Goal: Transaction & Acquisition: Purchase product/service

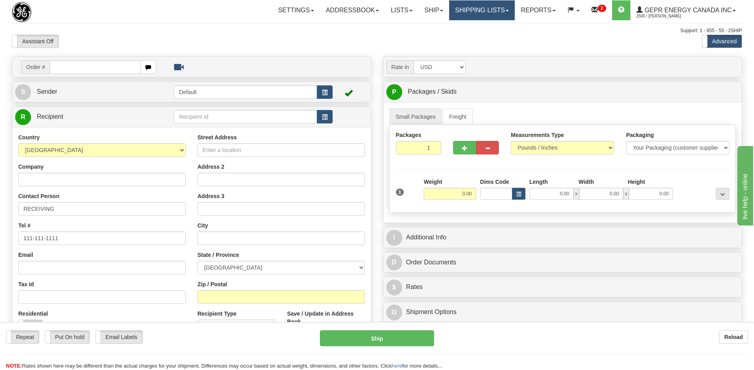
click at [476, 7] on link "Shipping lists" at bounding box center [482, 10] width 66 height 20
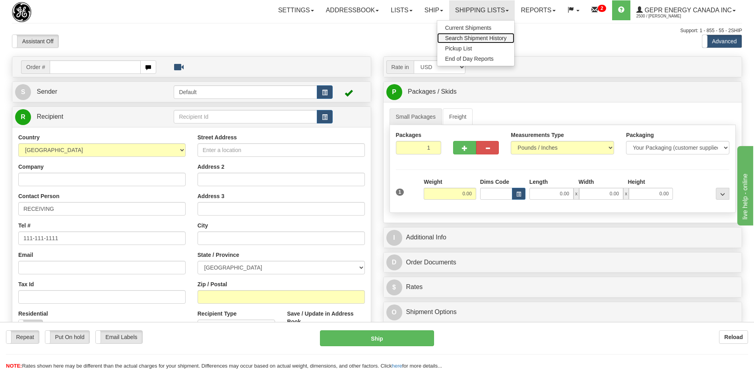
click at [460, 41] on span "Search Shipment History" at bounding box center [476, 38] width 62 height 6
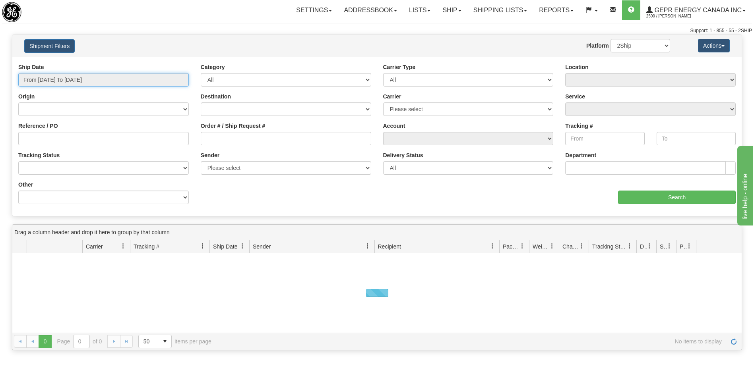
type input "[DATE]"
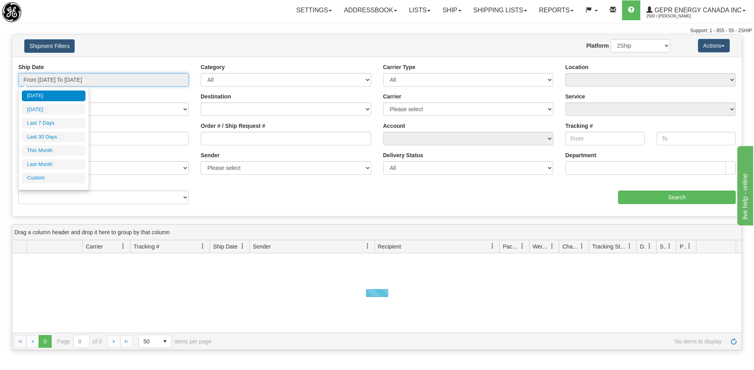
click at [93, 81] on input "From 08/10/2025 To 08/11/2025" at bounding box center [103, 80] width 170 height 14
type input "08/10/2025"
type input "08/05/2025"
type input "[DATE]"
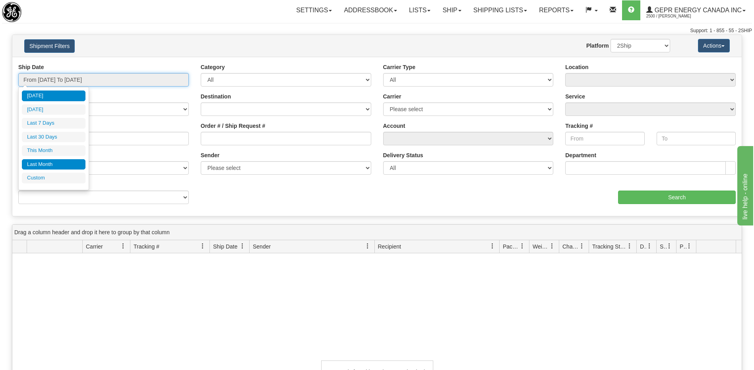
type input "08/01/2025"
type input "08/31/2025"
type input "[DATE]"
type input "07/01/2025"
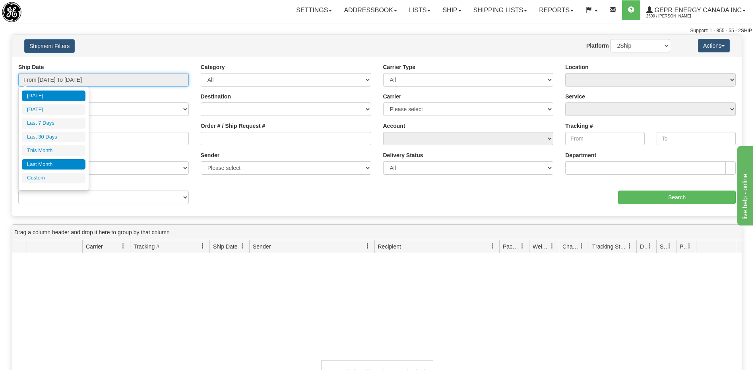
type input "07/31/2025"
type input "[DATE]"
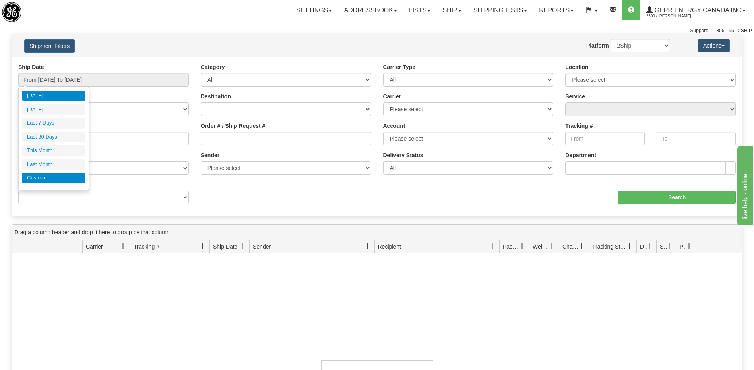
click at [56, 178] on li "Custom" at bounding box center [54, 178] width 64 height 11
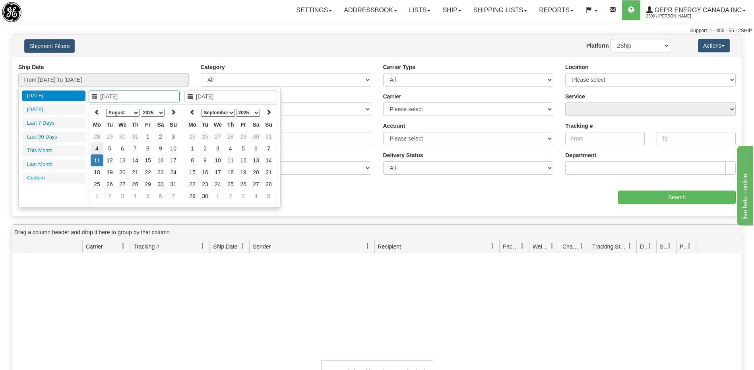
type input "07/01/2025"
type input "07/31/2025"
type input "[DATE]"
click at [97, 112] on icon at bounding box center [97, 112] width 6 height 6
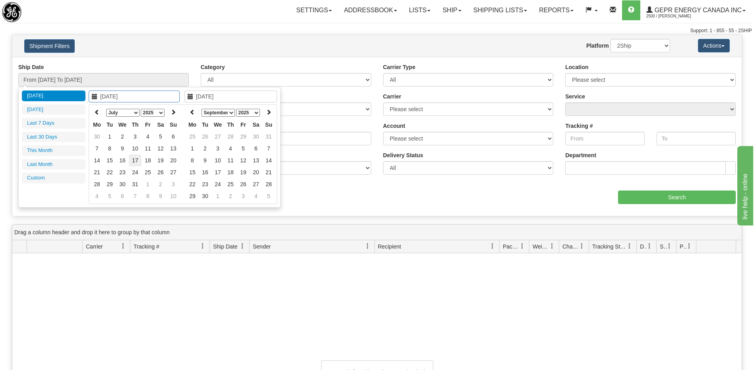
type input "07/17/2025"
click at [133, 163] on td "17" at bounding box center [135, 161] width 13 height 12
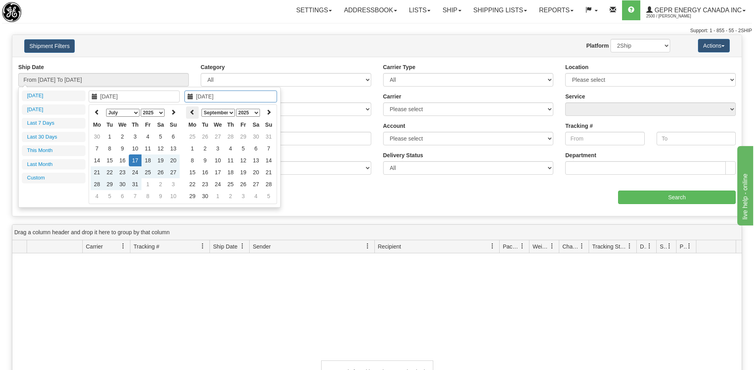
click at [193, 114] on icon at bounding box center [193, 112] width 6 height 6
type input "07/17/2025"
click at [228, 162] on td "17" at bounding box center [230, 161] width 13 height 12
type input "From 07/17/2025 To 07/17/2025"
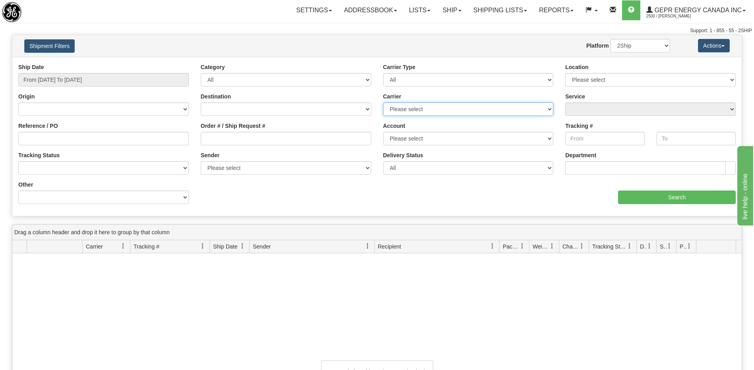
click at [422, 112] on select "Please select 2Ship Today DHL FedEx Express® FedEx® LTL Purolator UPS" at bounding box center [468, 110] width 170 height 14
select select "7"
click at [383, 103] on select "Please select 2Ship Today DHL FedEx Express® FedEx® LTL Purolator UPS" at bounding box center [468, 110] width 170 height 14
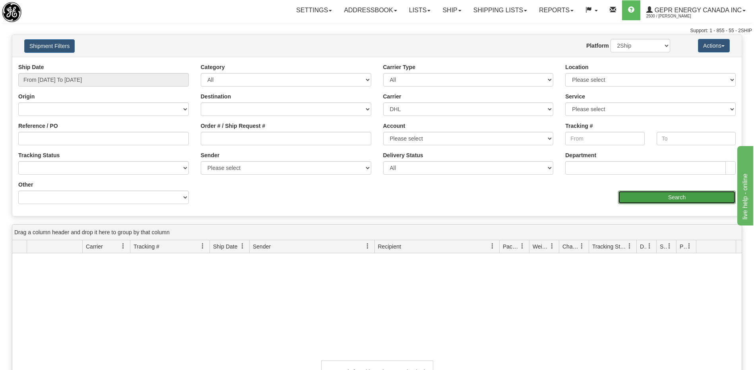
click at [625, 194] on input "Search" at bounding box center [677, 198] width 118 height 14
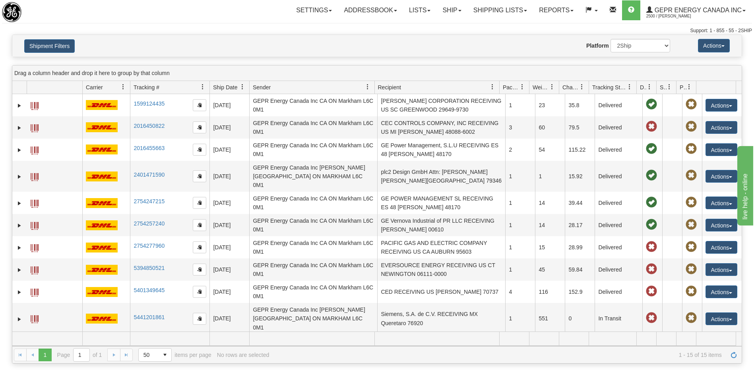
click at [134, 335] on td "6305183010" at bounding box center [169, 350] width 79 height 31
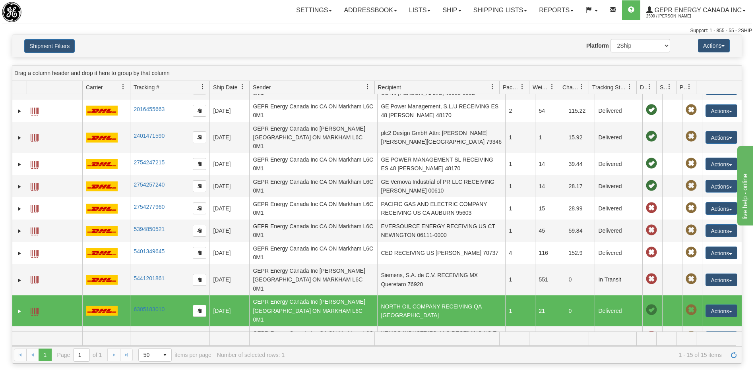
scroll to position [96, 0]
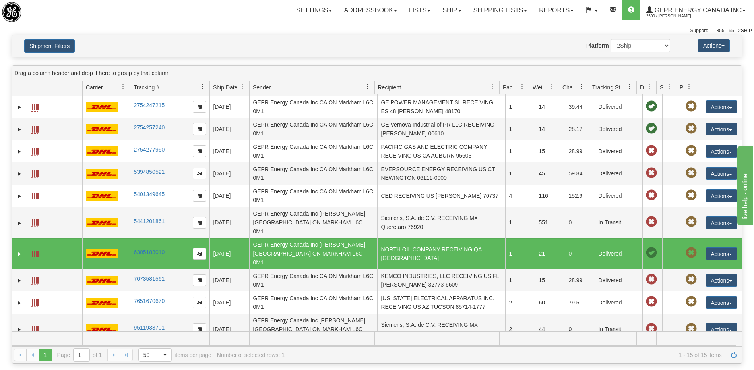
click at [166, 345] on td "9608611482" at bounding box center [169, 360] width 79 height 31
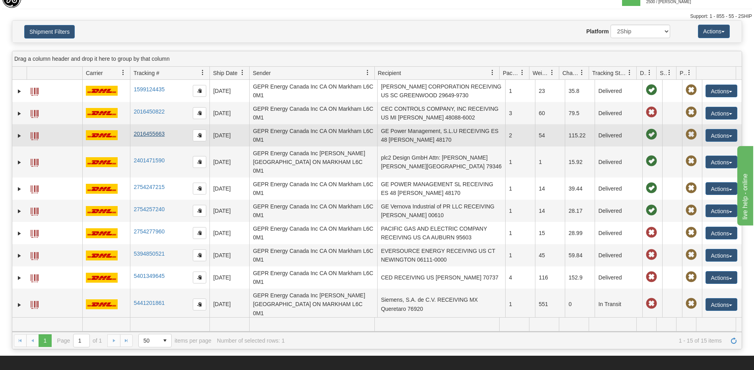
scroll to position [0, 0]
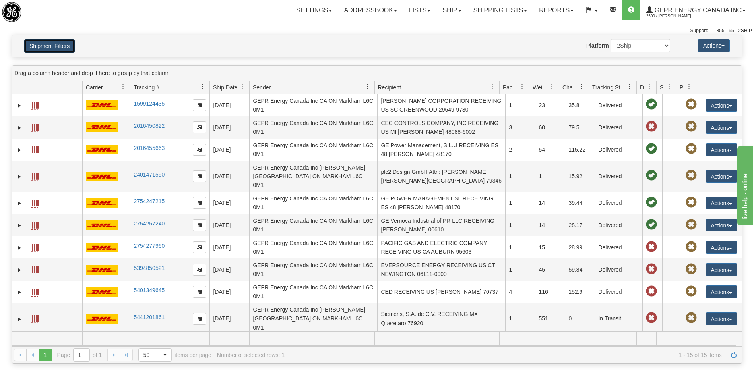
drag, startPoint x: 60, startPoint y: 47, endPoint x: 70, endPoint y: 66, distance: 21.7
click at [60, 47] on button "Shipment Filters" at bounding box center [49, 46] width 50 height 14
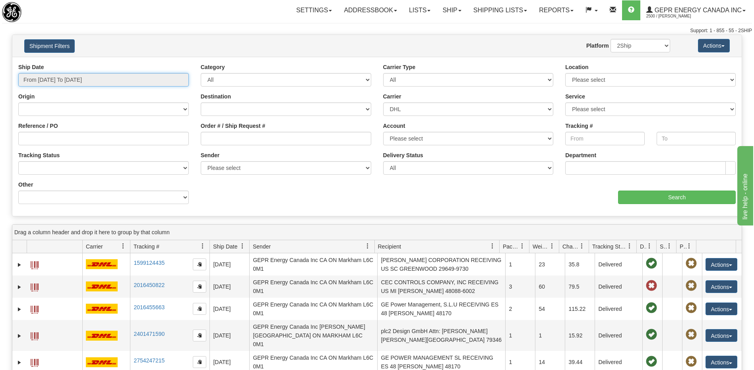
click at [104, 81] on input "From 07/17/2025 To 07/17/2025" at bounding box center [103, 80] width 170 height 14
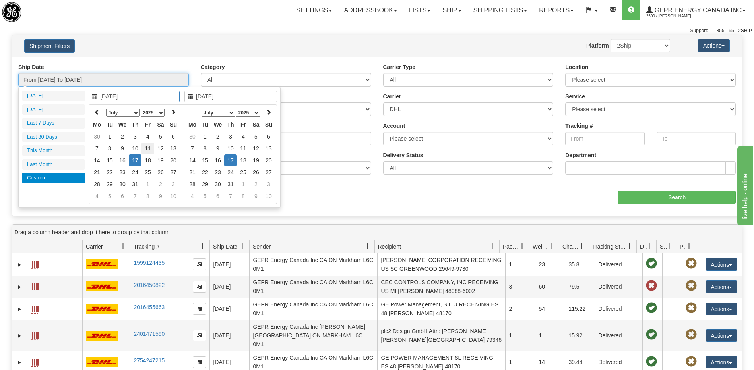
type input "07/11/2025"
click at [149, 150] on td "11" at bounding box center [147, 149] width 13 height 12
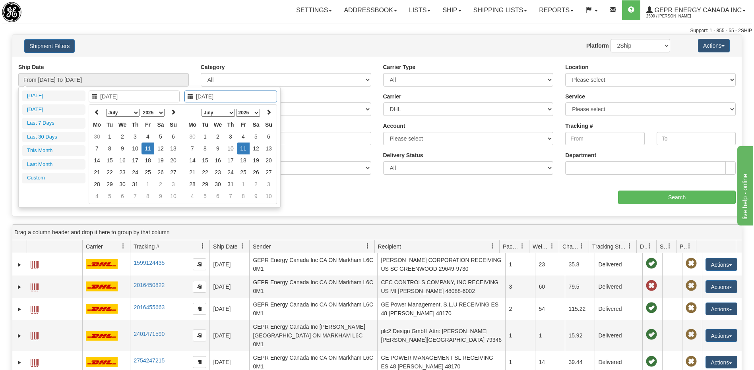
type input "07/11/2025"
click at [244, 147] on td "11" at bounding box center [243, 149] width 13 height 12
type input "From 07/11/2025 To 07/11/2025"
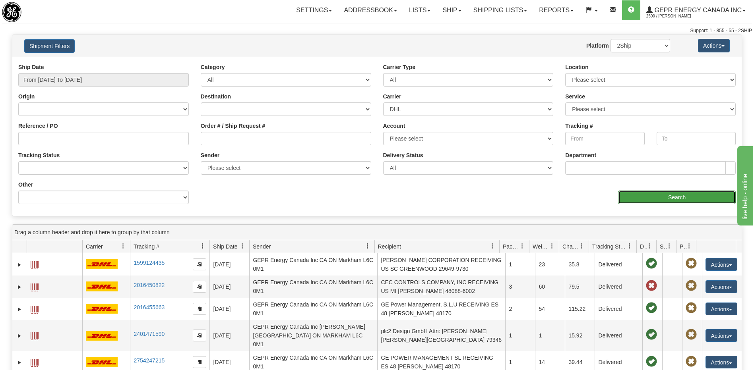
click at [632, 193] on input "Search" at bounding box center [677, 198] width 118 height 14
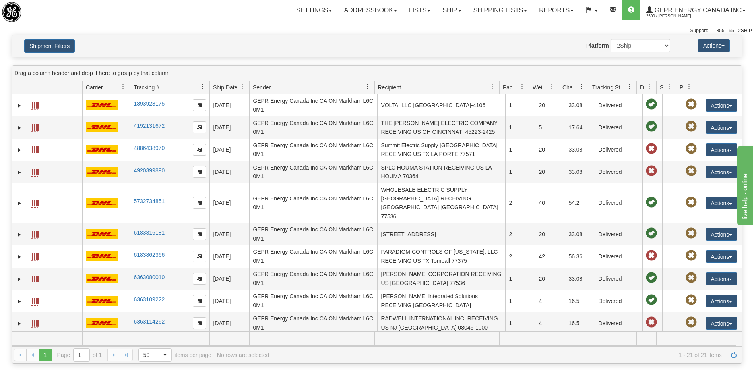
click at [173, 335] on td "6699855234" at bounding box center [169, 346] width 79 height 22
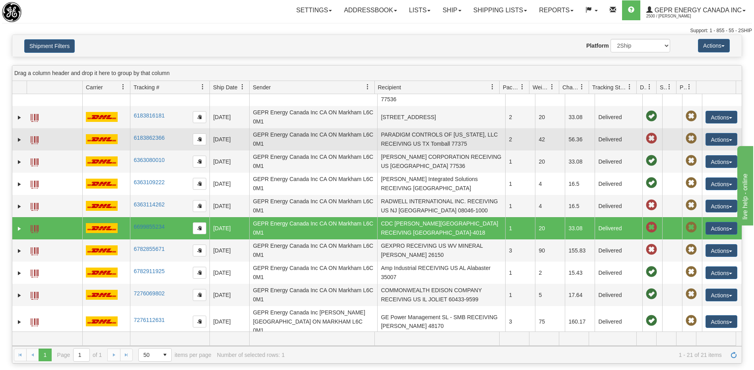
scroll to position [119, 0]
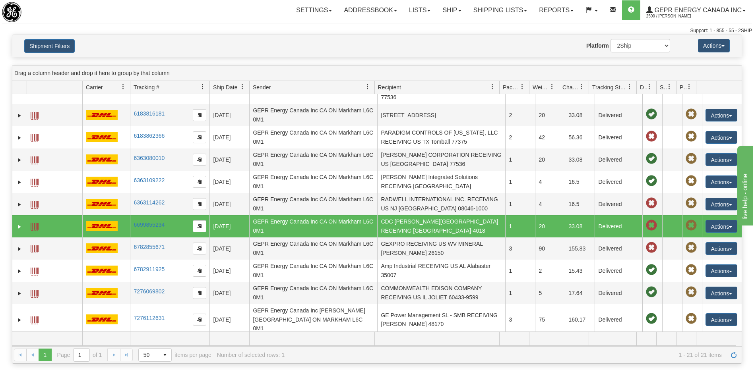
click at [170, 335] on td "7276145516" at bounding box center [169, 346] width 79 height 22
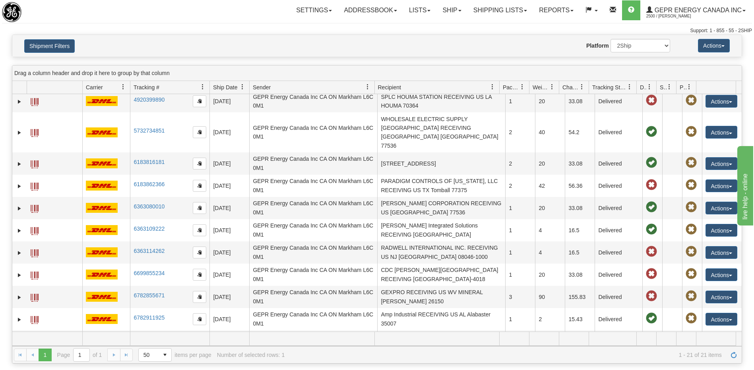
scroll to position [0, 0]
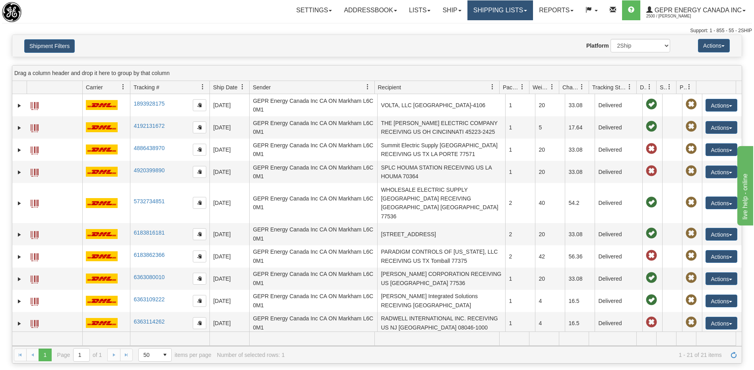
click at [495, 10] on link "Shipping lists" at bounding box center [500, 10] width 66 height 20
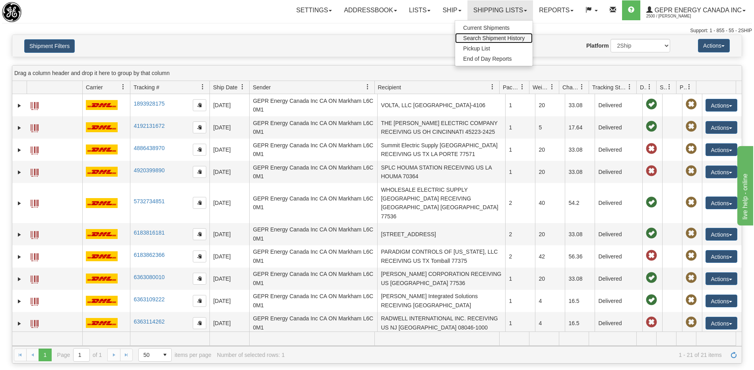
click at [482, 38] on span "Search Shipment History" at bounding box center [494, 38] width 62 height 6
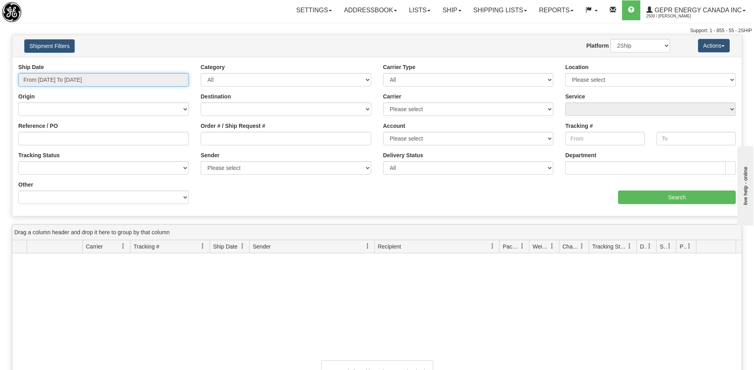
type input "[DATE]"
click at [141, 81] on input "From 08/10/2025 To 08/11/2025" at bounding box center [103, 80] width 170 height 14
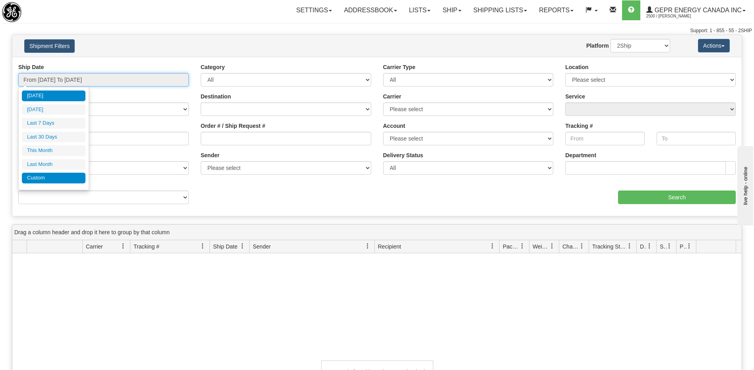
type input "08/01/2025"
type input "08/31/2025"
type input "07/01/2025"
type input "07/31/2025"
type input "[DATE]"
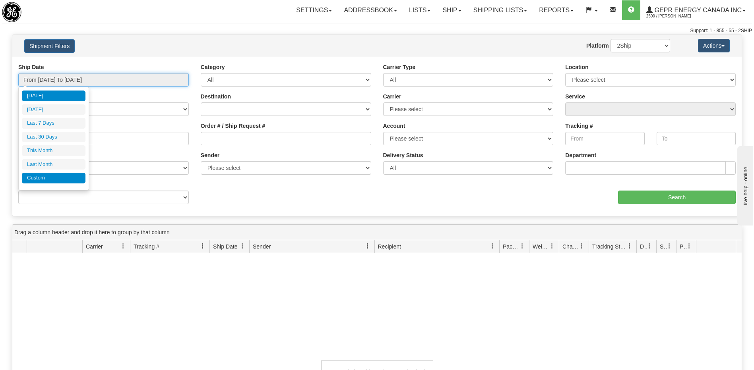
type input "[DATE]"
click at [70, 180] on li "Custom" at bounding box center [54, 178] width 64 height 11
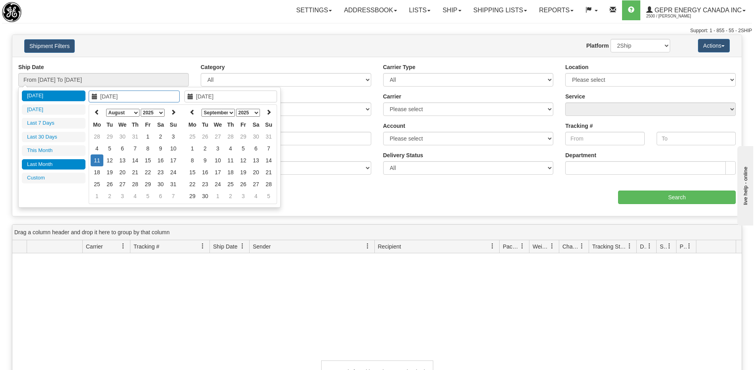
type input "07/01/2025"
type input "07/31/2025"
type input "[DATE]"
type input "08/01/2025"
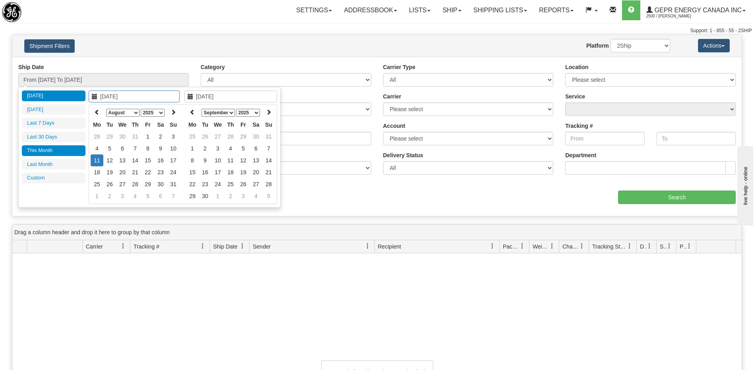
type input "08/31/2025"
type input "[DATE]"
type input "07/01/2025"
type input "07/31/2025"
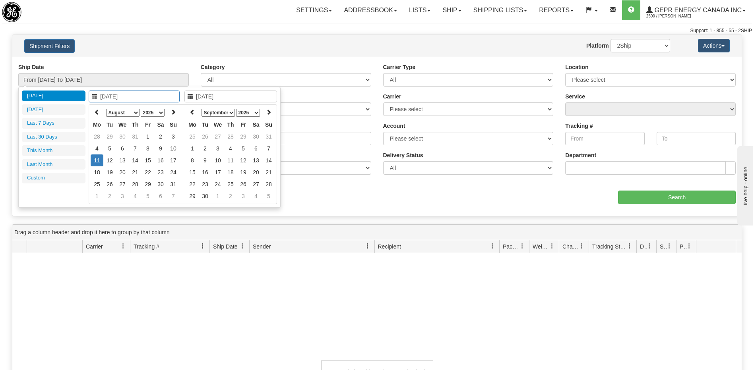
type input "[DATE]"
click at [56, 193] on div "Today Yesterday Last 7 Days Last 30 Days This Month Last Month Custom Apply Can…" at bounding box center [149, 147] width 262 height 121
type input "07/01/2025"
type input "07/31/2025"
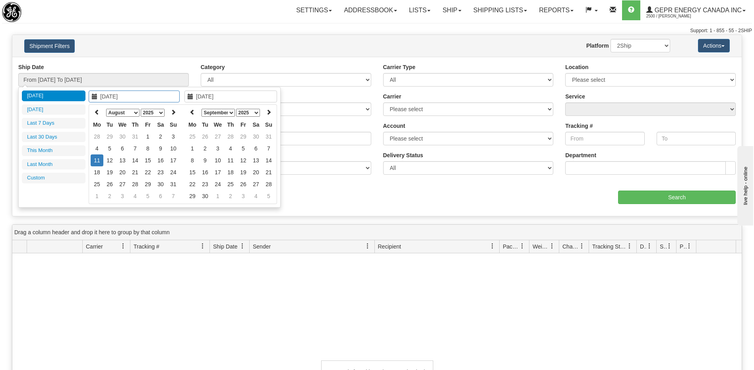
type input "[DATE]"
type input "08/01/2025"
type input "[DATE]"
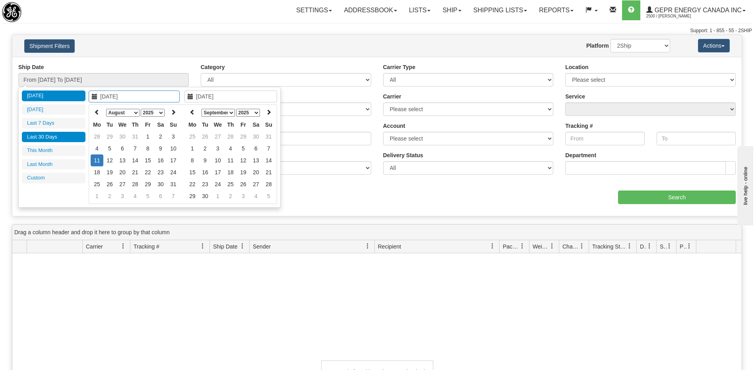
type input "[DATE]"
click at [53, 137] on li "Last 30 Days" at bounding box center [54, 137] width 64 height 11
type input "From 07/13/2025 To 08/11/2025"
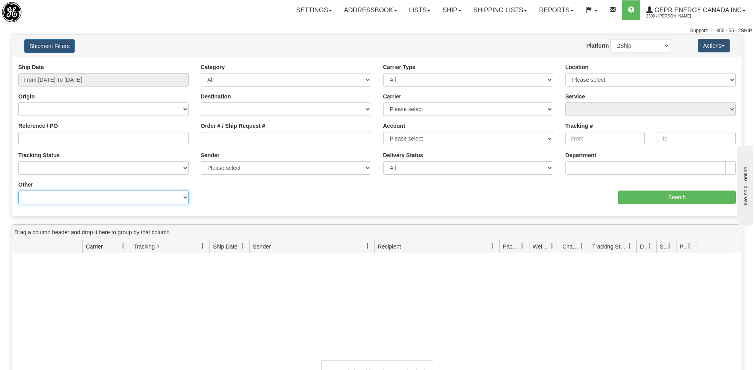
click at [158, 195] on select "Billing Account # Billing Type BOL # (LTL) Commodity Or Documents Consolidation…" at bounding box center [103, 198] width 170 height 14
select select "Recipient_ZIP"
click at [18, 191] on select "Billing Account # Billing Type BOL # (LTL) Commodity Or Documents Consolidation…" at bounding box center [103, 198] width 170 height 14
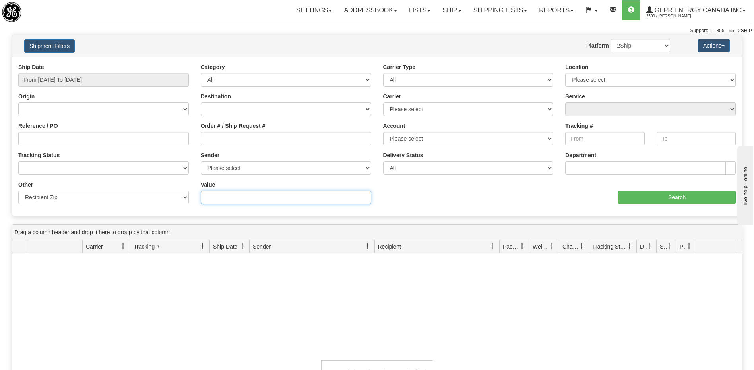
click at [237, 196] on input "Value" at bounding box center [286, 198] width 170 height 14
type input "60153"
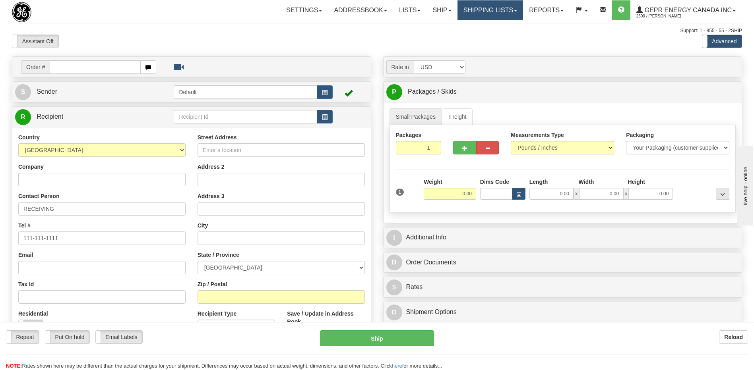
click at [484, 10] on link "Shipping lists" at bounding box center [490, 10] width 66 height 20
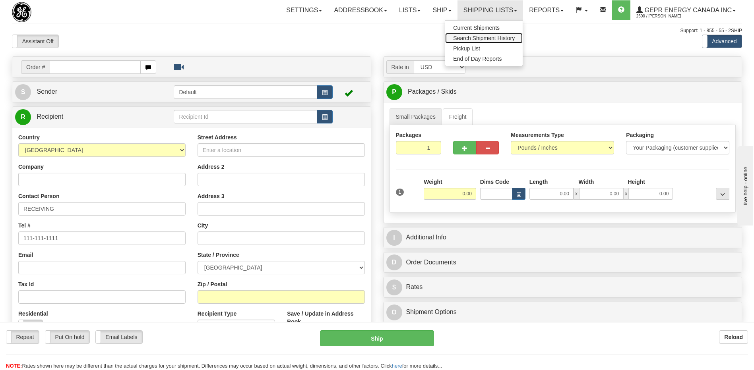
click at [481, 39] on span "Search Shipment History" at bounding box center [484, 38] width 62 height 6
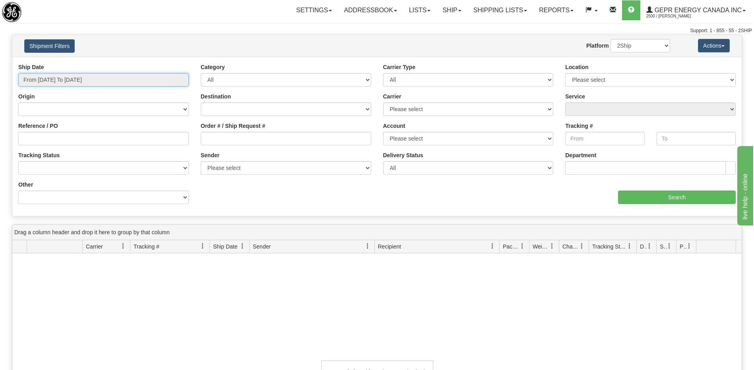
type input "[DATE]"
click at [88, 80] on input "From [DATE] To [DATE]" at bounding box center [103, 80] width 170 height 14
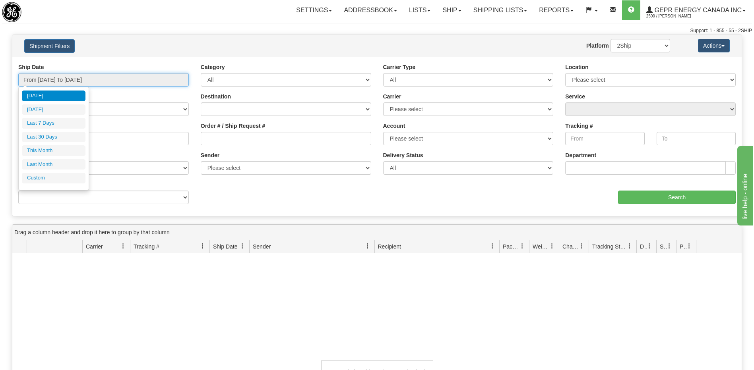
type input "[DATE]"
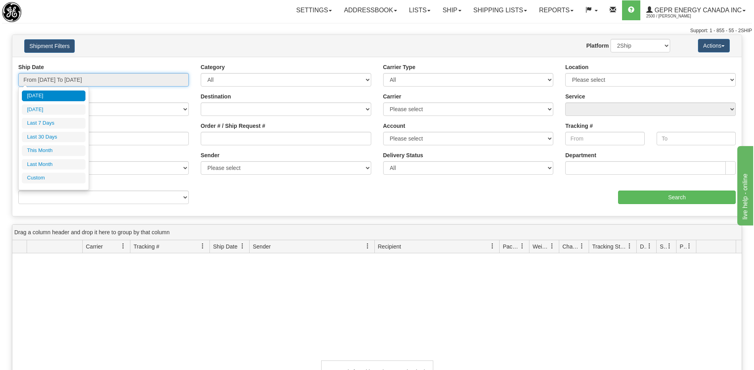
type input "[DATE]"
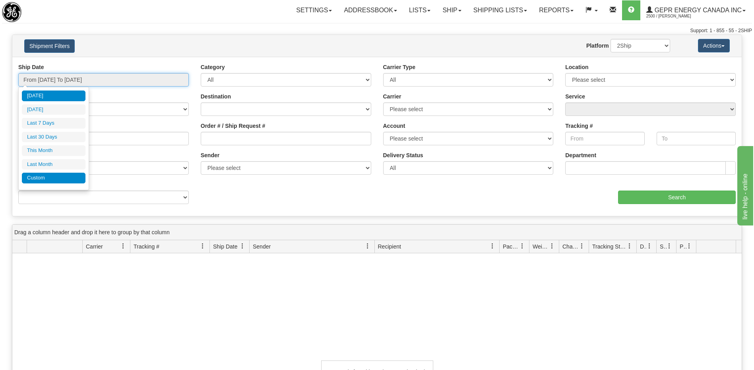
type input "[DATE]"
click at [70, 180] on li "Custom" at bounding box center [54, 178] width 64 height 11
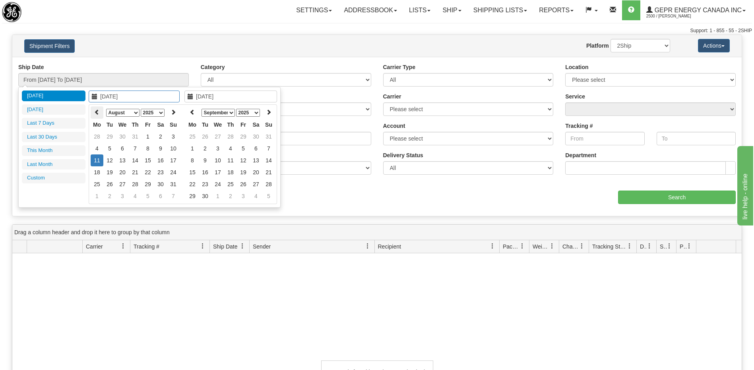
click at [95, 115] on icon at bounding box center [97, 112] width 6 height 6
type input "[DATE]"
click at [176, 138] on td "1" at bounding box center [173, 137] width 13 height 12
click at [194, 113] on icon at bounding box center [193, 112] width 6 height 6
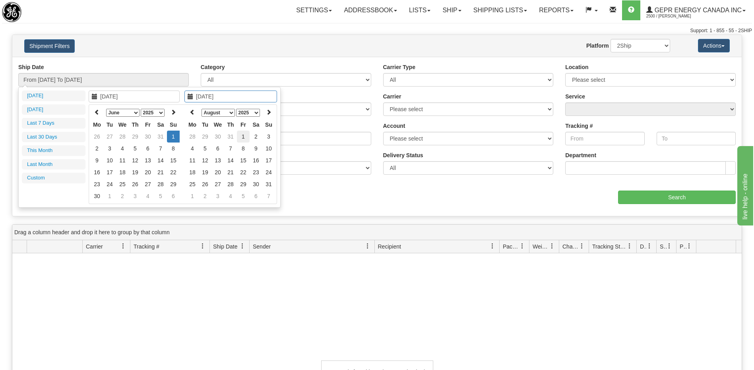
type input "08/01/2025"
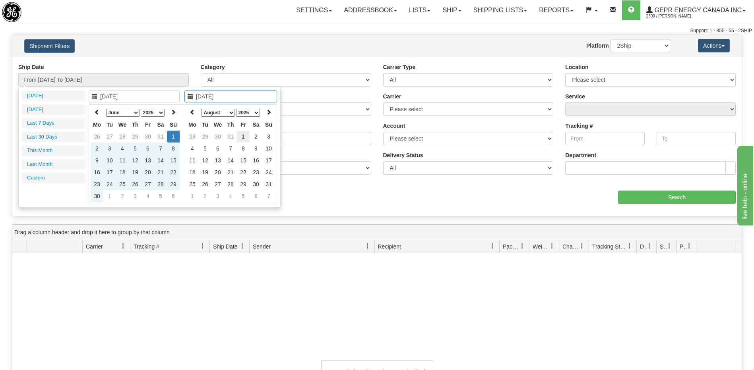
click at [242, 136] on td "1" at bounding box center [243, 137] width 13 height 12
type input "From 06/01/2025 To 08/01/2025"
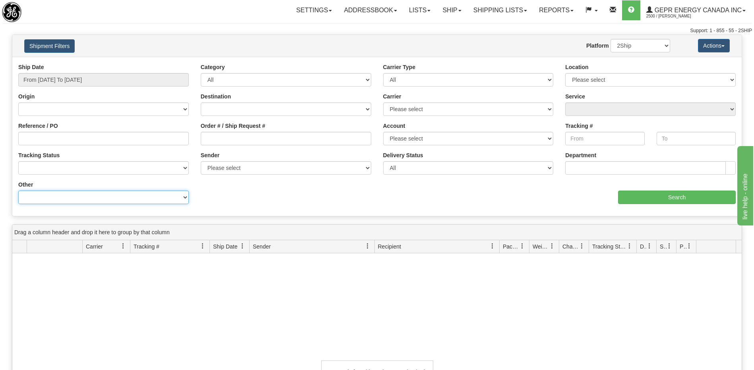
drag, startPoint x: 123, startPoint y: 198, endPoint x: 122, endPoint y: 192, distance: 5.8
click at [123, 198] on select "Billing Account # Billing Type BOL # (LTL) Commodity Or Documents Consolidation…" at bounding box center [103, 198] width 170 height 14
select select "Recipient_ZIP"
click at [18, 191] on select "Billing Account # Billing Type BOL # (LTL) Commodity Or Documents Consolidation…" at bounding box center [103, 198] width 170 height 14
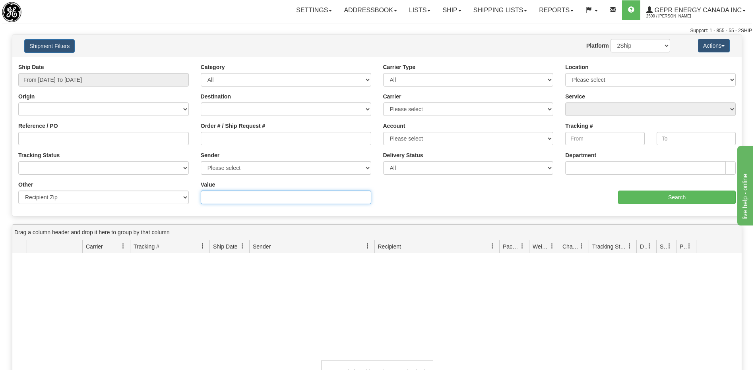
click at [223, 202] on input "Value" at bounding box center [286, 198] width 170 height 14
type input "60153"
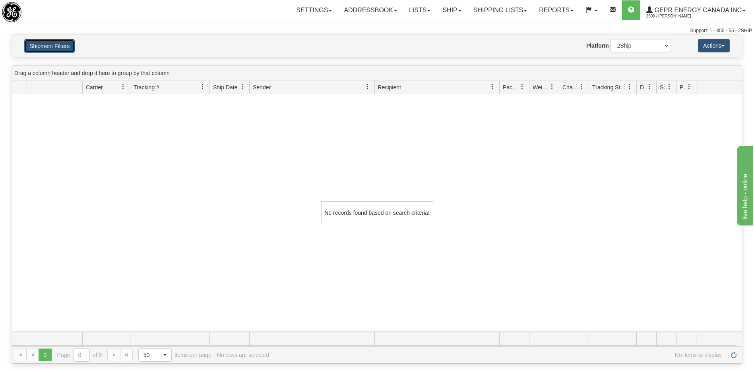
click at [42, 45] on button "Shipment Filters" at bounding box center [49, 46] width 50 height 14
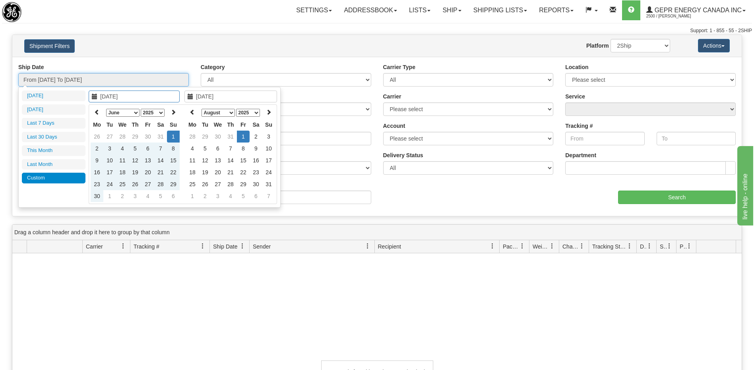
click at [55, 82] on input "From 06/01/2025 To 08/01/2025" at bounding box center [103, 80] width 170 height 14
type input "[DATE]"
type input "08/10/2025"
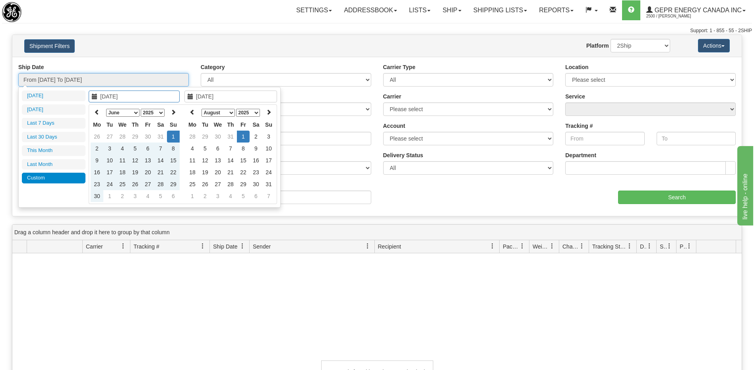
type input "06/01/2025"
type input "08/01/2025"
type input "08/05/2025"
type input "[DATE]"
type input "06/01/2025"
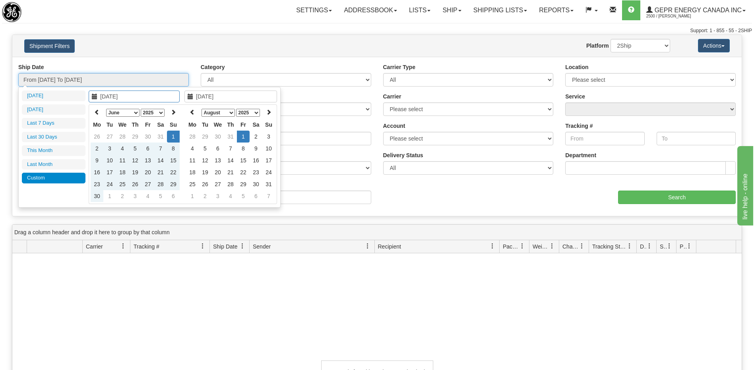
type input "08/01/2025"
click at [93, 113] on th at bounding box center [97, 112] width 13 height 12
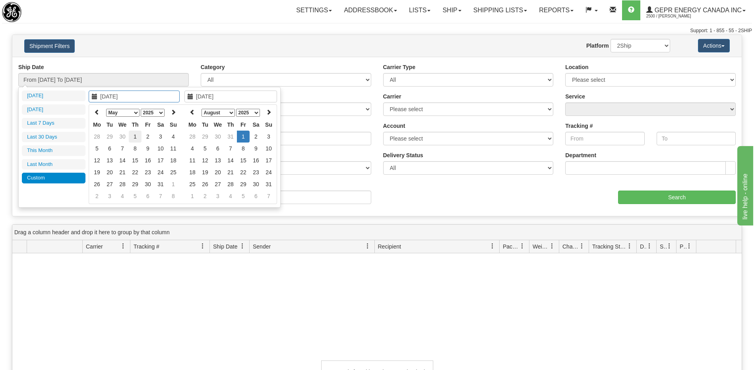
type input "05/01/2025"
click at [132, 138] on td "1" at bounding box center [135, 137] width 13 height 12
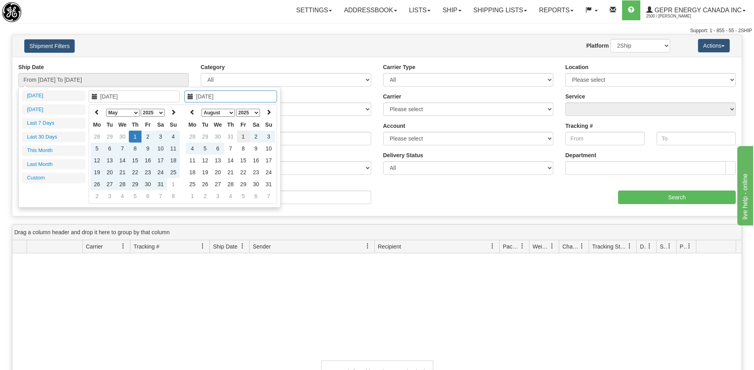
type input "08/01/2025"
click at [244, 135] on td "1" at bounding box center [243, 137] width 13 height 12
type input "From 05/01/2025 To 08/01/2025"
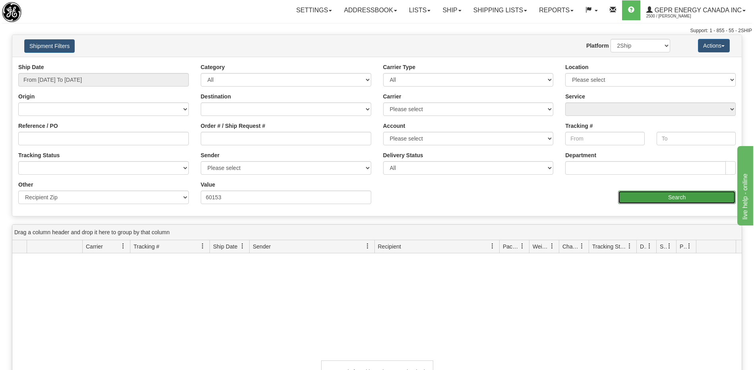
click at [631, 200] on input "Search" at bounding box center [677, 198] width 118 height 14
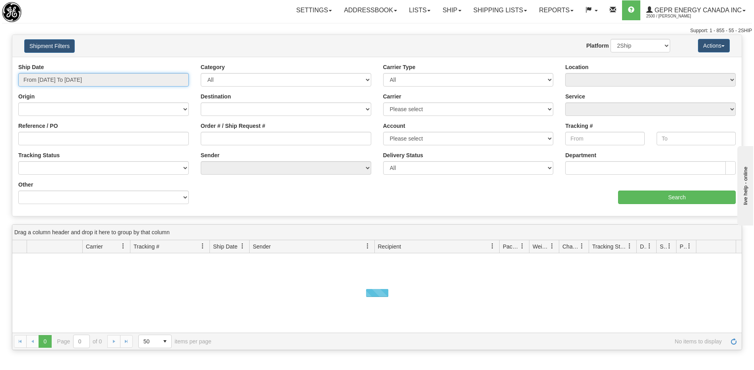
type input "[DATE]"
click at [83, 74] on input "From [DATE] To [DATE]" at bounding box center [103, 80] width 170 height 14
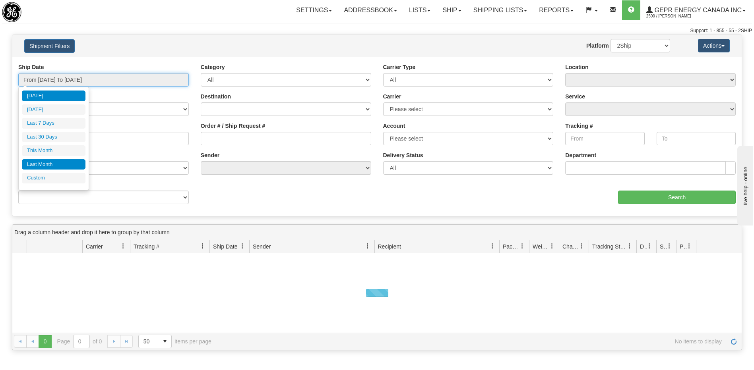
type input "[DATE]"
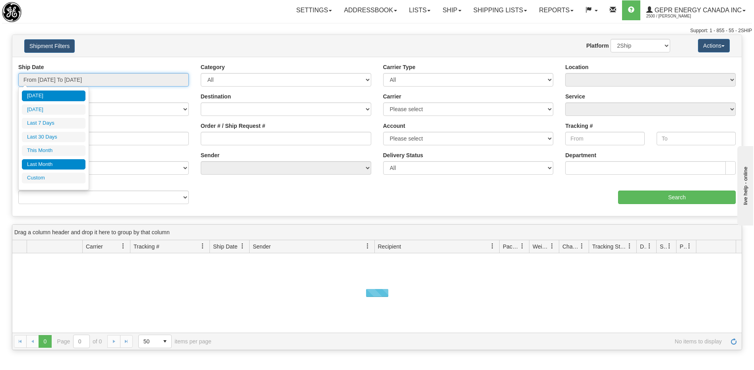
type input "[DATE]"
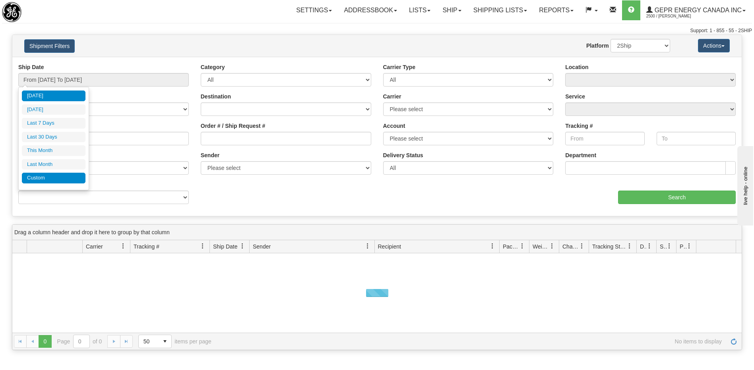
click at [56, 182] on li "Custom" at bounding box center [54, 178] width 64 height 11
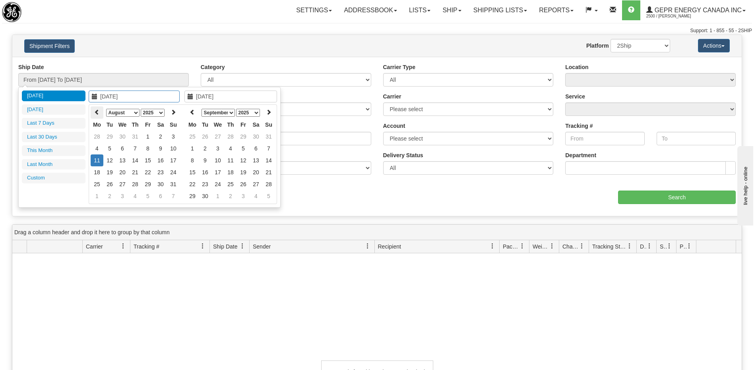
click at [98, 111] on icon at bounding box center [97, 112] width 6 height 6
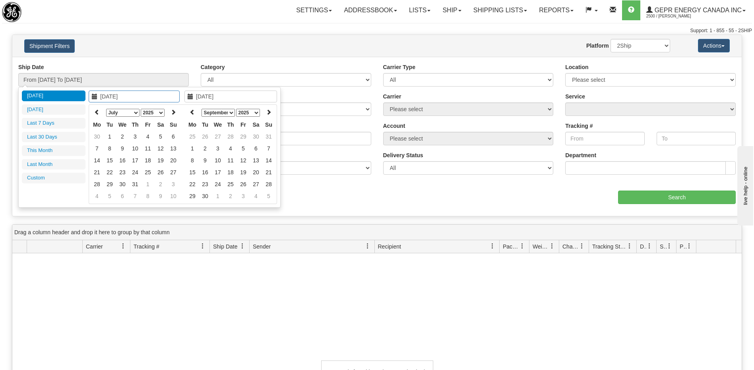
click at [98, 111] on icon at bounding box center [97, 112] width 6 height 6
type input "[DATE]"
click at [172, 140] on td "1" at bounding box center [173, 137] width 13 height 12
click at [185, 114] on div "January February March April May June July August September October November [D…" at bounding box center [230, 154] width 93 height 100
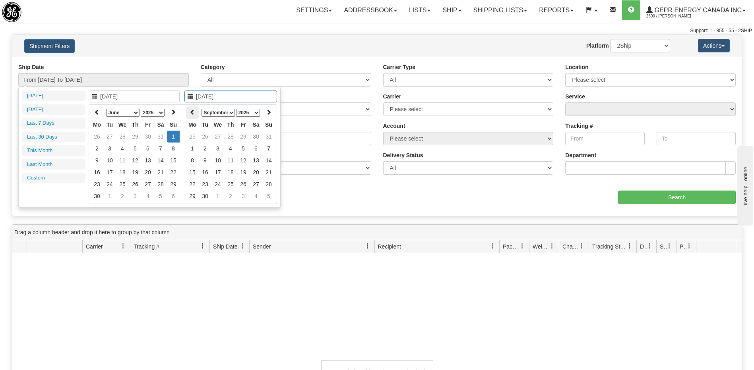
click at [193, 112] on icon at bounding box center [193, 112] width 6 height 6
type input "08/01/2025"
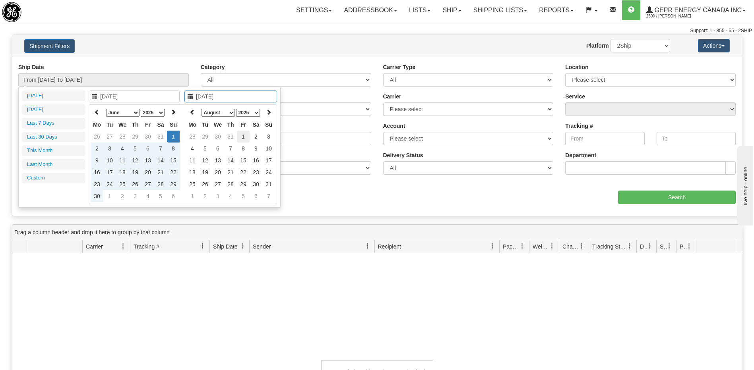
click at [243, 138] on td "1" at bounding box center [243, 137] width 13 height 12
type input "From 06/01/2025 To 08/01/2025"
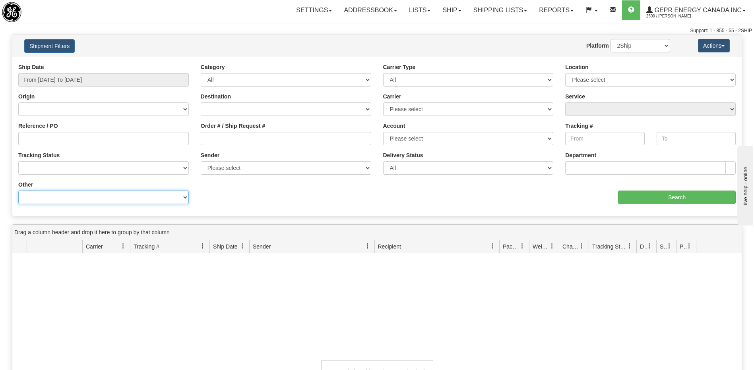
click at [143, 201] on select "Billing Account # Billing Type BOL # (LTL) Commodity Or Documents Consolidation…" at bounding box center [103, 198] width 170 height 14
select select "Recipient_City"
click at [18, 191] on select "Billing Account # Billing Type BOL # (LTL) Commodity Or Documents Consolidation…" at bounding box center [103, 198] width 170 height 14
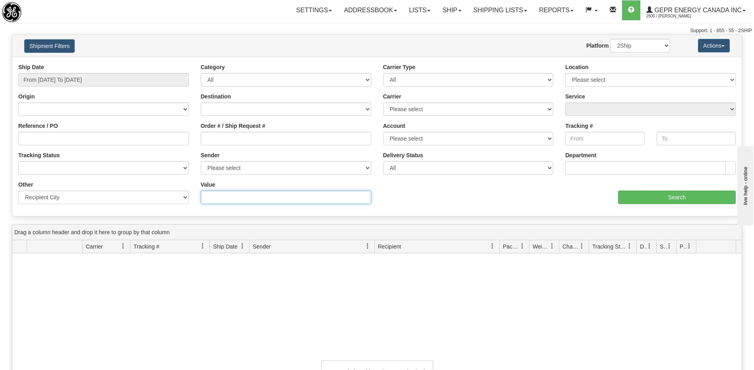
click at [236, 199] on input "Value" at bounding box center [286, 198] width 170 height 14
type input "MAYWOOD"
click at [644, 189] on div "aaa Search" at bounding box center [559, 192] width 365 height 23
click at [642, 193] on input "Search" at bounding box center [677, 198] width 118 height 14
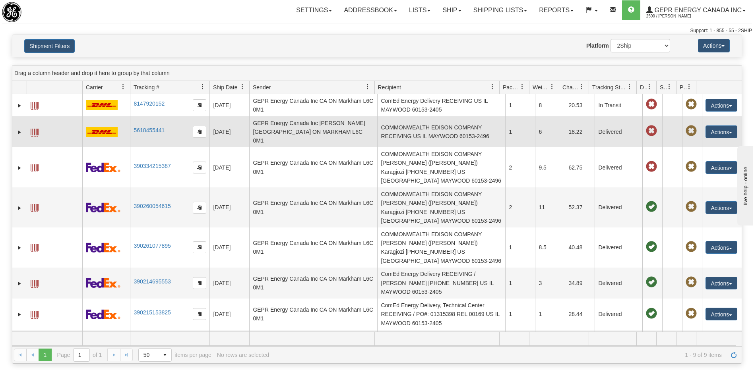
click at [414, 137] on td "COMMONWEALTH EDISON COMPANY RECEIVING US IL MAYWOOD 60153-2496" at bounding box center [441, 131] width 128 height 31
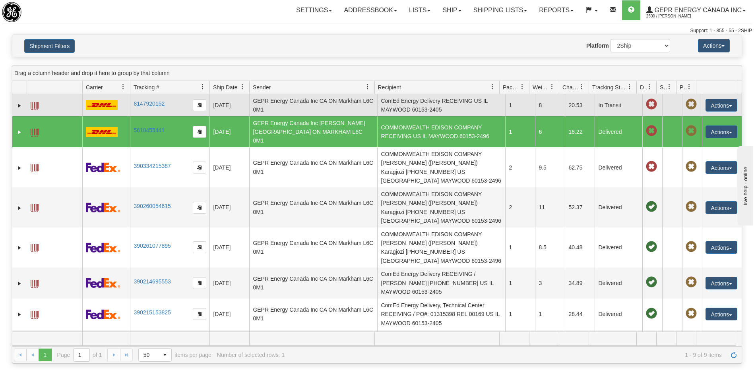
click at [315, 105] on td "GEPR Energy Canada Inc CA ON Markham L6C 0M1" at bounding box center [313, 105] width 128 height 22
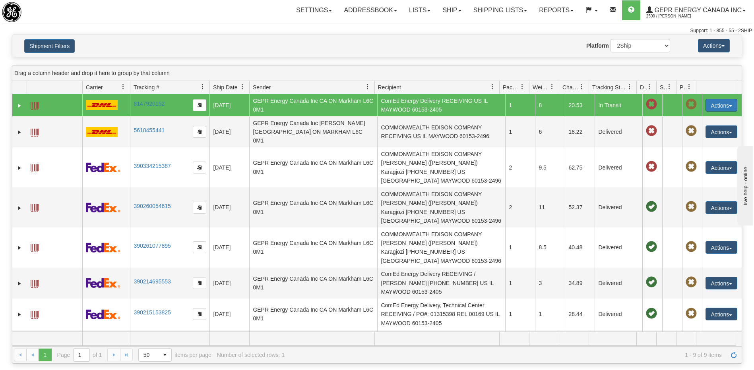
click at [709, 108] on button "Actions" at bounding box center [721, 105] width 32 height 13
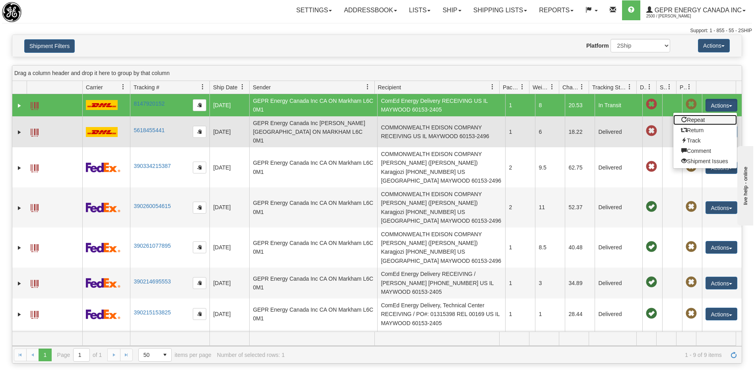
click at [696, 122] on link "Repeat" at bounding box center [705, 120] width 64 height 10
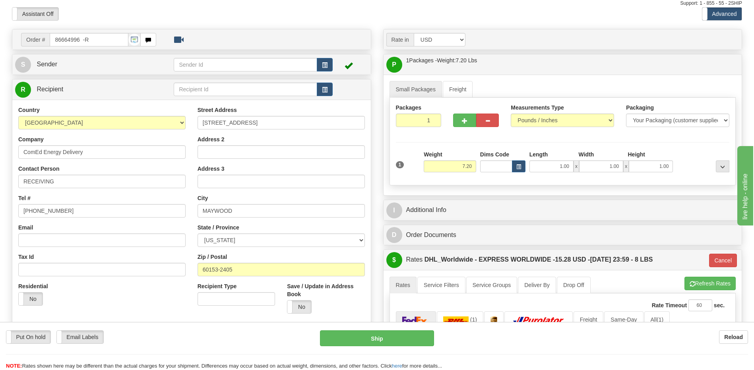
scroll to position [40, 0]
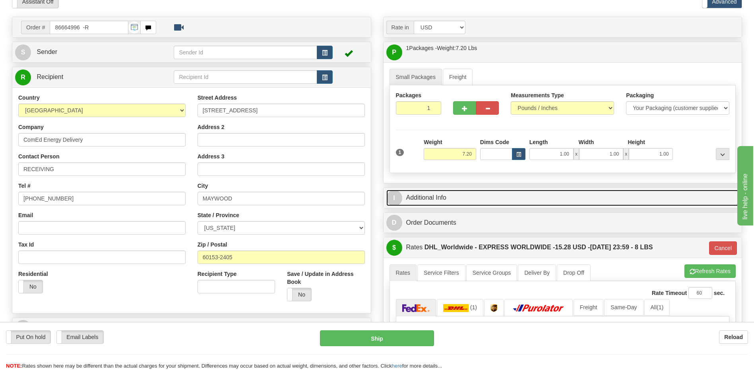
click at [455, 199] on link "I Additional Info" at bounding box center [562, 198] width 353 height 16
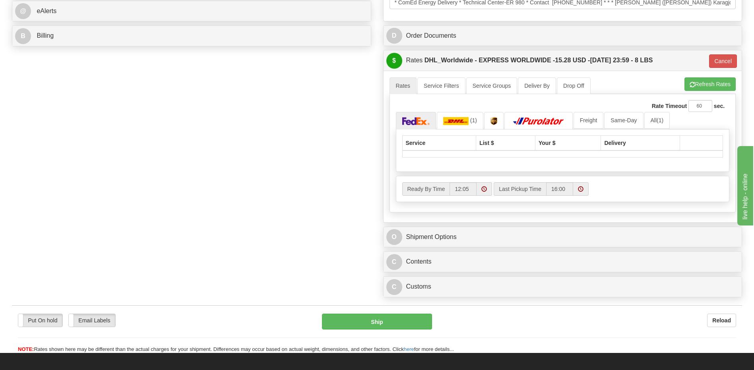
scroll to position [358, 0]
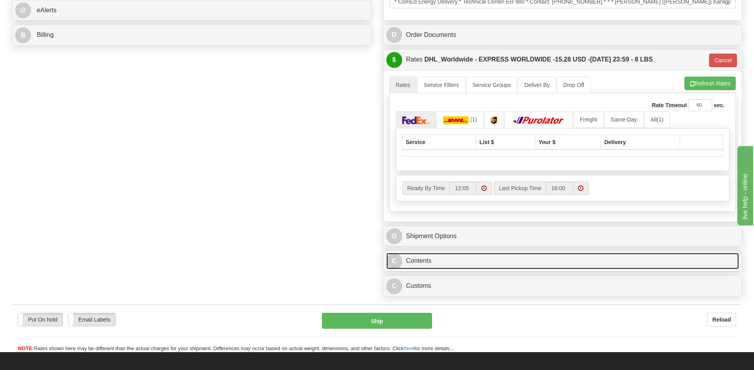
click at [450, 262] on link "C Contents" at bounding box center [562, 261] width 353 height 16
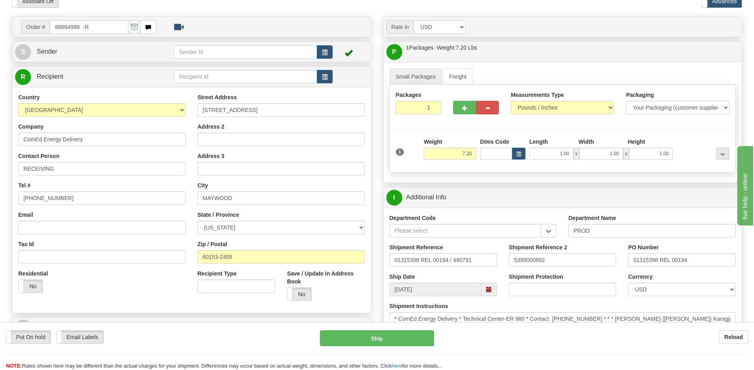
scroll to position [40, 0]
click at [327, 52] on span "button" at bounding box center [325, 52] width 6 height 5
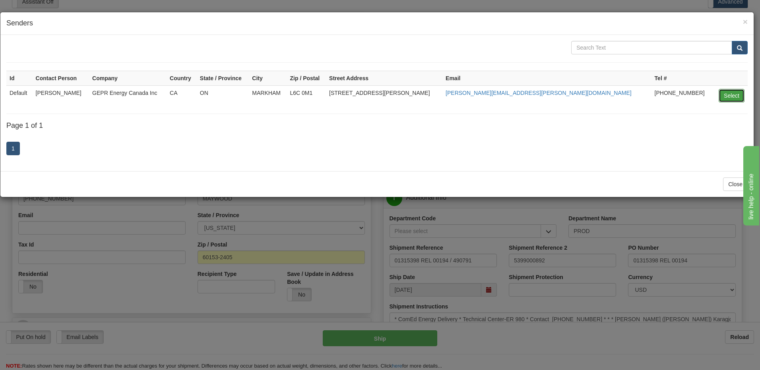
click at [731, 93] on button "Select" at bounding box center [731, 96] width 26 height 14
type input "Default"
type input "09:21"
select select "0"
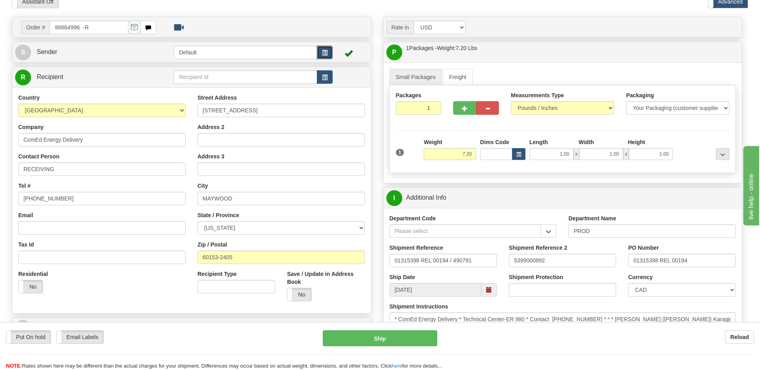
type input "P"
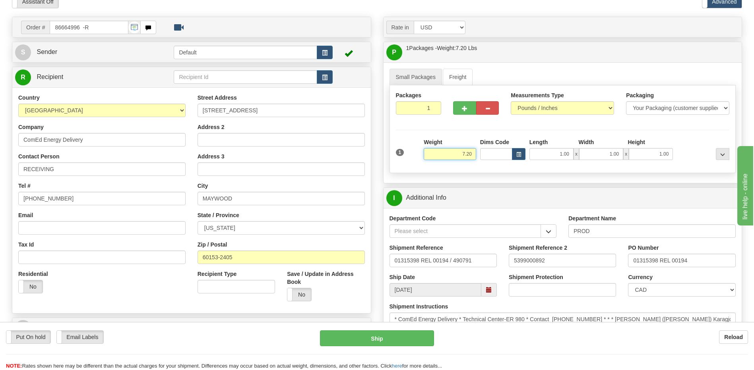
click at [469, 157] on input "7.20" at bounding box center [450, 154] width 52 height 12
type input "8.00"
type input "P"
click at [131, 181] on div "Country [GEOGRAPHIC_DATA] [GEOGRAPHIC_DATA] [GEOGRAPHIC_DATA] [GEOGRAPHIC_DATA]…" at bounding box center [101, 197] width 179 height 206
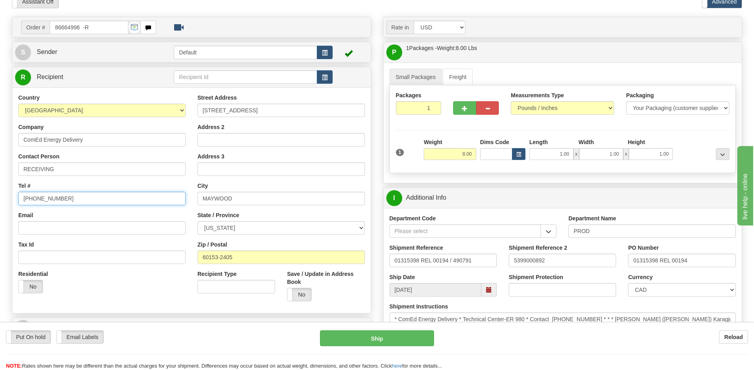
drag, startPoint x: 79, startPoint y: 201, endPoint x: -2, endPoint y: 204, distance: 80.7
click at [0, 204] on html "Training Course Close Toggle navigation Settings Shipping Preferences New Sende…" at bounding box center [377, 145] width 754 height 370
type input "111 111 1111"
click at [104, 285] on div "Residential Yes No" at bounding box center [101, 284] width 179 height 29
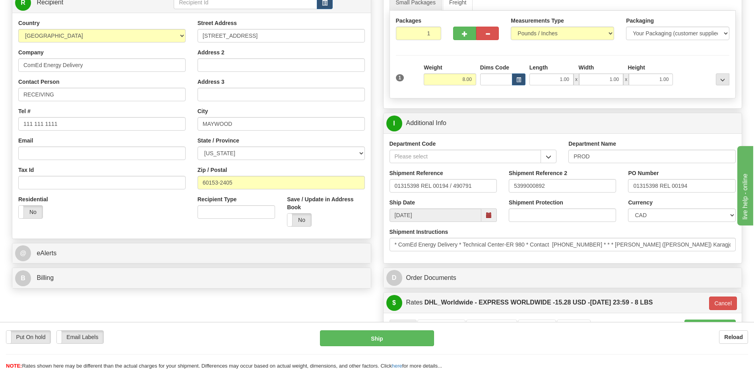
scroll to position [199, 0]
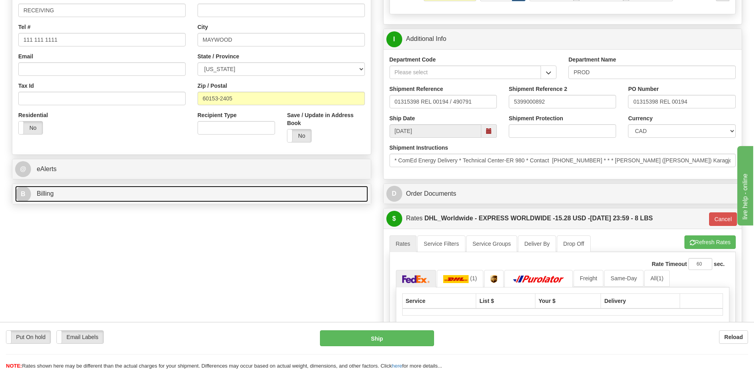
click at [93, 191] on link "B Billing" at bounding box center [191, 194] width 353 height 16
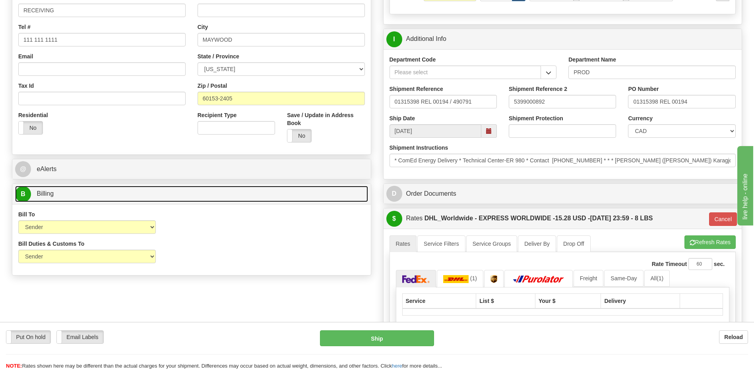
click at [145, 191] on link "B Billing" at bounding box center [191, 194] width 353 height 16
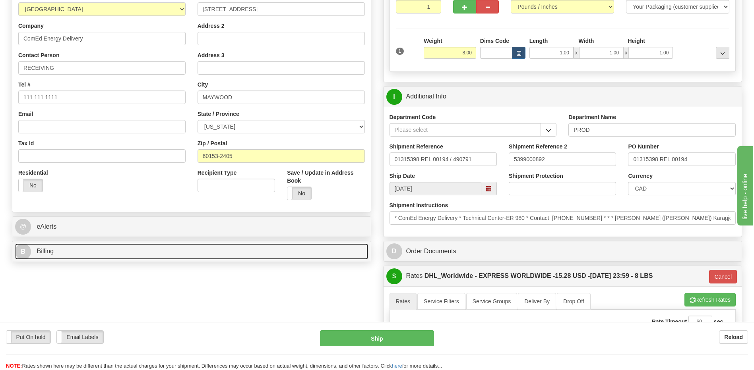
scroll to position [79, 0]
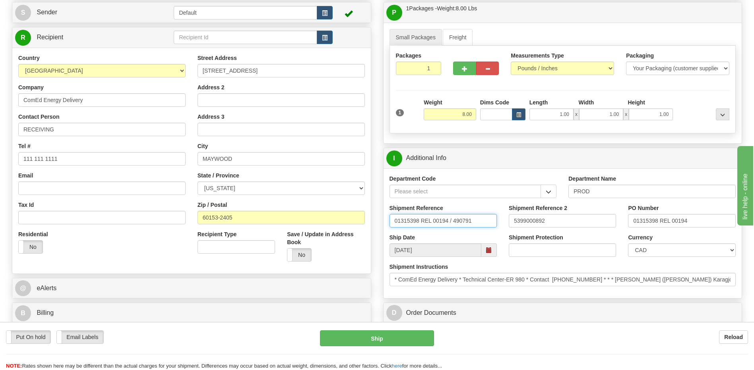
drag, startPoint x: 485, startPoint y: 222, endPoint x: 341, endPoint y: 231, distance: 144.5
type input "539900000892"
drag, startPoint x: 559, startPoint y: 222, endPoint x: 501, endPoint y: 222, distance: 58.4
click at [501, 222] on div "Shipment Reference 539900000892 Shipment Reference 2 5399000892 PO Number 01315…" at bounding box center [562, 218] width 358 height 29
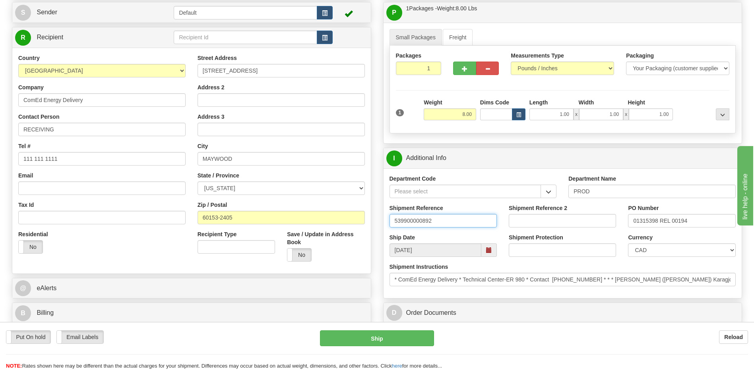
drag, startPoint x: 419, startPoint y: 216, endPoint x: 231, endPoint y: 242, distance: 189.8
paste input "text"
type input "5399000892"
click at [675, 248] on select "CAD USD EUR ZAR [PERSON_NAME] ARN AUD AUS AWG BBD BFR BGN BHD BMD BND BRC BRL C…" at bounding box center [681, 251] width 107 height 14
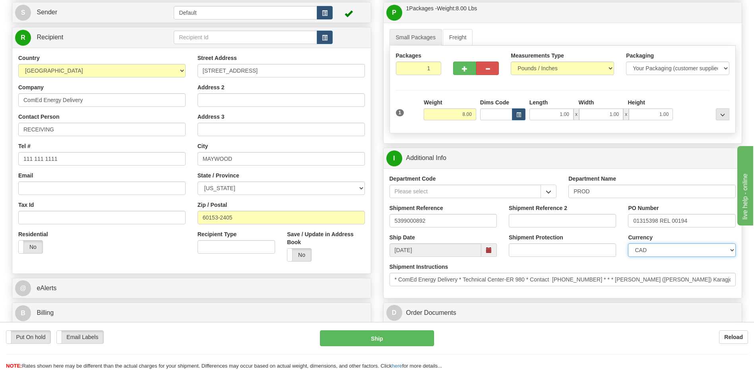
select select "1"
click at [628, 244] on select "CAD USD EUR ZAR [PERSON_NAME] ARN AUD AUS AWG BBD BFR BGN BHD BMD BND BRC BRL C…" at bounding box center [681, 251] width 107 height 14
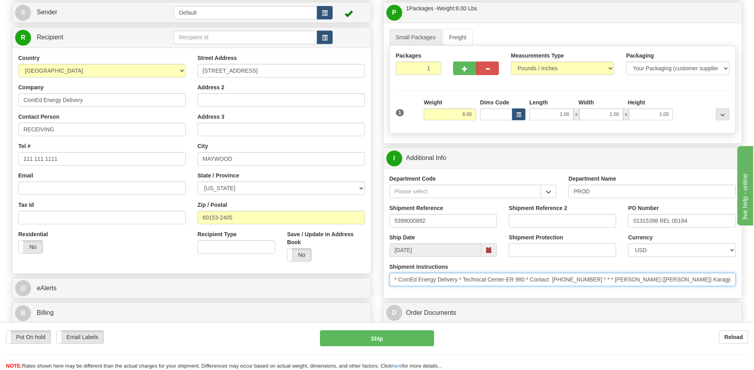
scroll to position [0, 81]
drag, startPoint x: 393, startPoint y: 280, endPoint x: 867, endPoint y: 280, distance: 474.0
click at [753, 280] on html "Training Course Close Toggle navigation Settings Shipping Preferences New Sende…" at bounding box center [377, 106] width 754 height 370
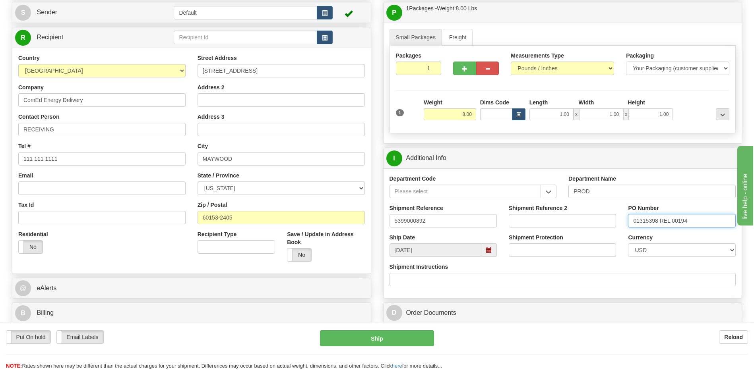
drag, startPoint x: 691, startPoint y: 222, endPoint x: 563, endPoint y: 237, distance: 128.8
click at [563, 237] on div "Department Code Department Name PROD Shipment Reference 5399000892 Shipment Ref…" at bounding box center [562, 233] width 358 height 130
click at [671, 223] on input "44000" at bounding box center [681, 221] width 107 height 14
type input "4400062137"
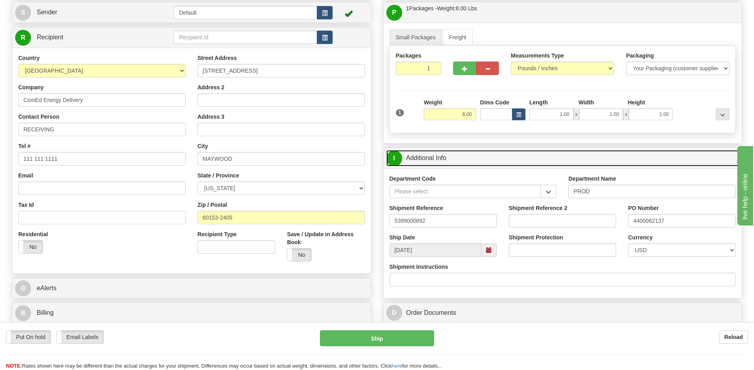
click at [442, 162] on link "I Additional Info" at bounding box center [562, 158] width 353 height 16
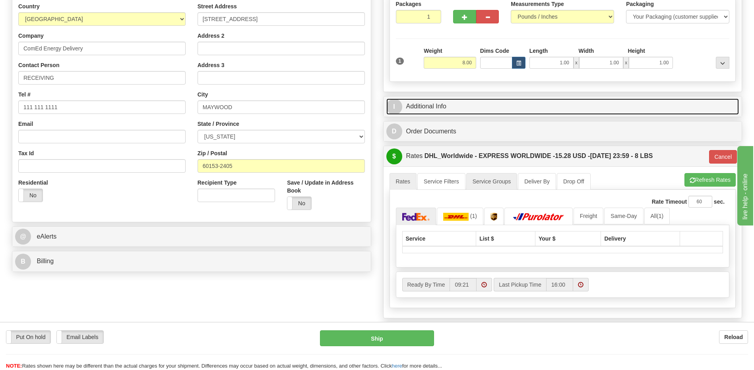
scroll to position [238, 0]
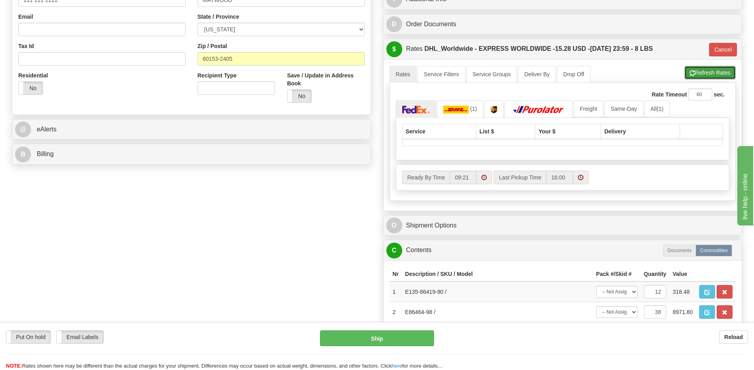
click at [696, 76] on button "Refresh Rates" at bounding box center [709, 73] width 51 height 14
type input "P"
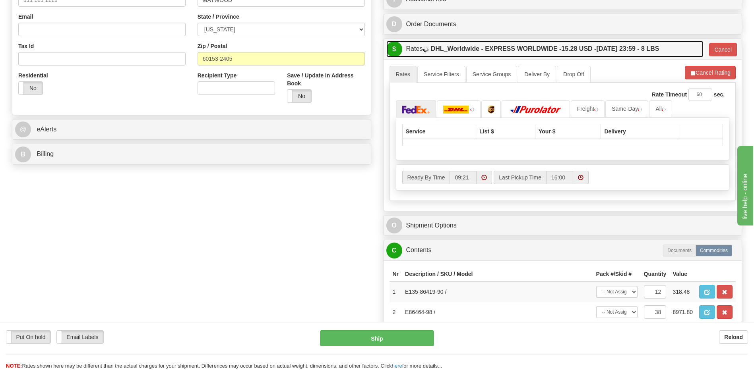
click at [582, 51] on span "15.28 USD -" at bounding box center [578, 48] width 35 height 7
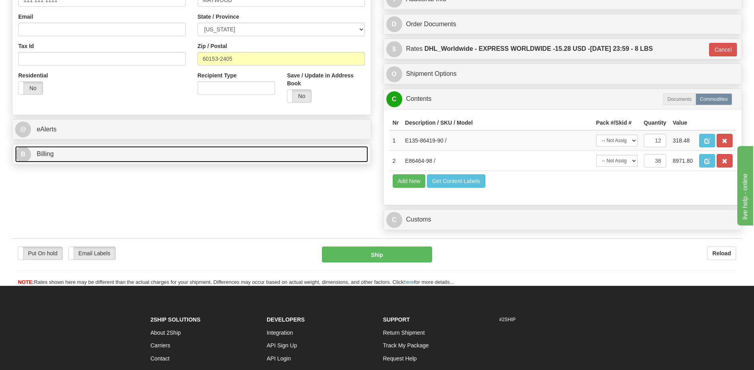
click at [74, 155] on link "B Billing" at bounding box center [191, 154] width 353 height 16
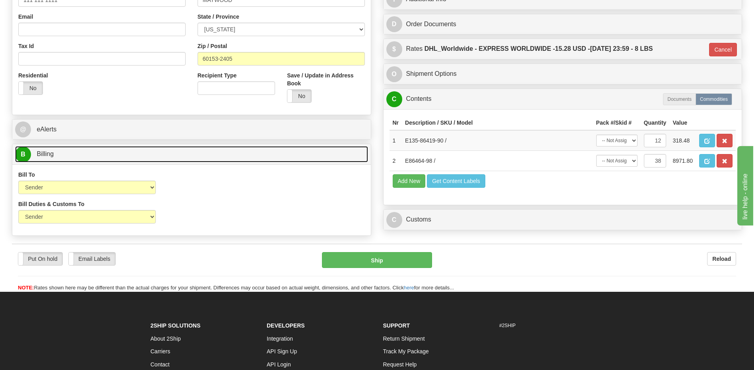
click at [74, 155] on link "B Billing" at bounding box center [191, 154] width 353 height 16
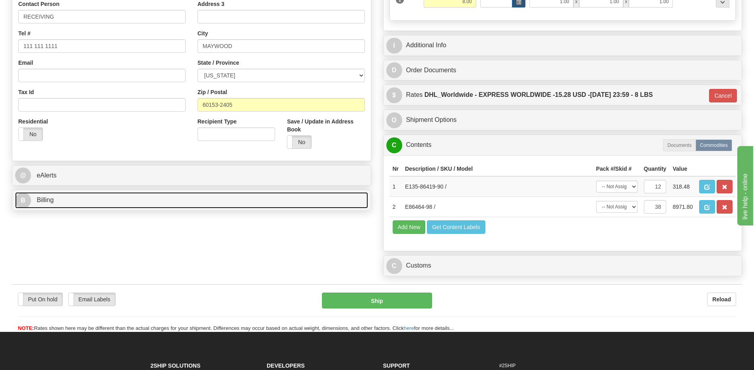
scroll to position [119, 0]
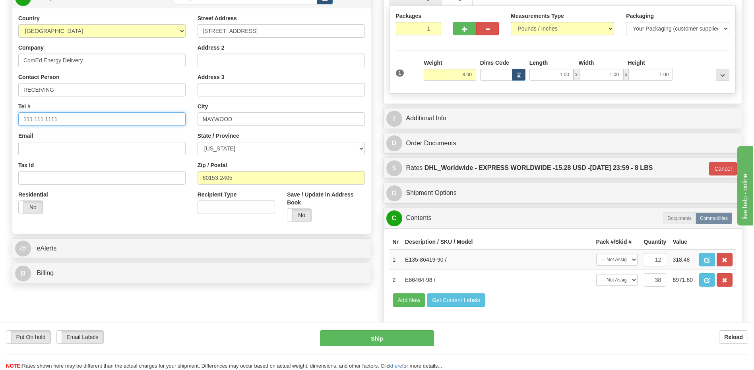
drag, startPoint x: 14, startPoint y: 119, endPoint x: -2, endPoint y: 125, distance: 16.6
click at [0, 125] on html "Training Course Close Toggle navigation Settings Shipping Preferences New Sende…" at bounding box center [377, 66] width 754 height 370
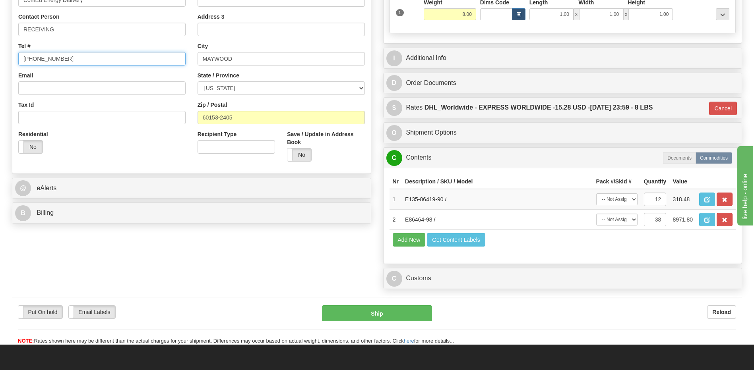
scroll to position [278, 0]
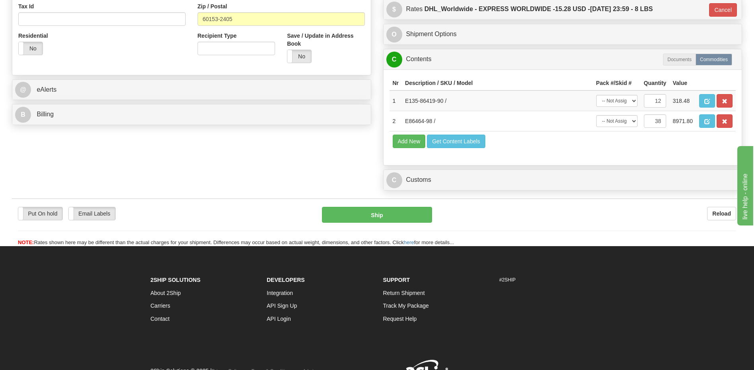
type input "[PHONE_NUMBER]"
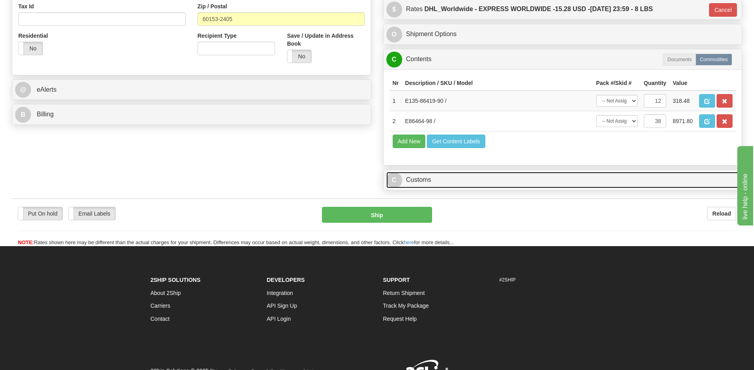
drag, startPoint x: 458, startPoint y: 180, endPoint x: 499, endPoint y: 193, distance: 42.6
click at [458, 180] on link "C Customs" at bounding box center [562, 180] width 353 height 16
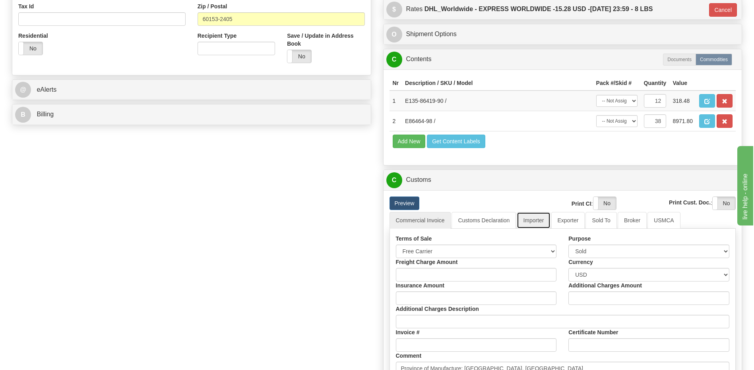
click at [532, 221] on link "Importer" at bounding box center [532, 220] width 33 height 17
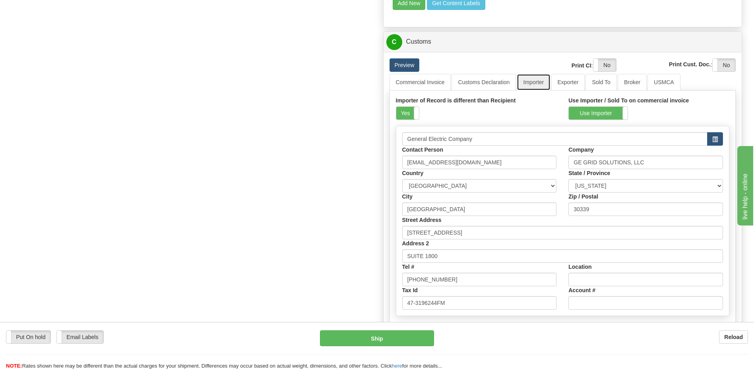
scroll to position [397, 0]
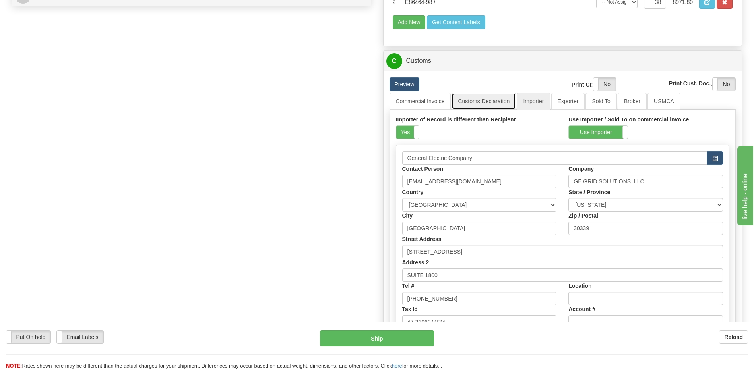
click at [486, 105] on link "Customs Declaration" at bounding box center [483, 101] width 64 height 17
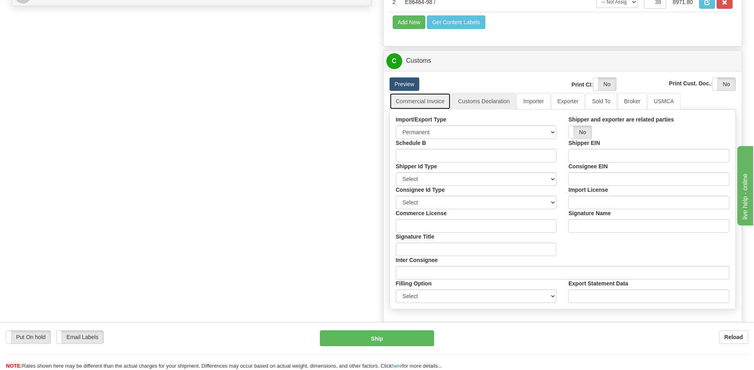
click at [418, 101] on link "Commercial Invoice" at bounding box center [420, 101] width 62 height 17
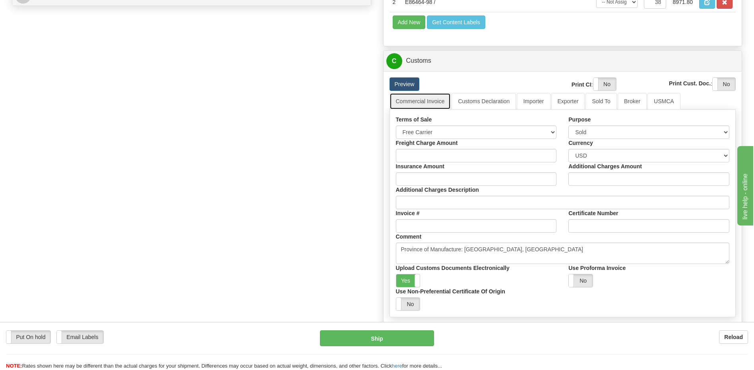
scroll to position [318, 0]
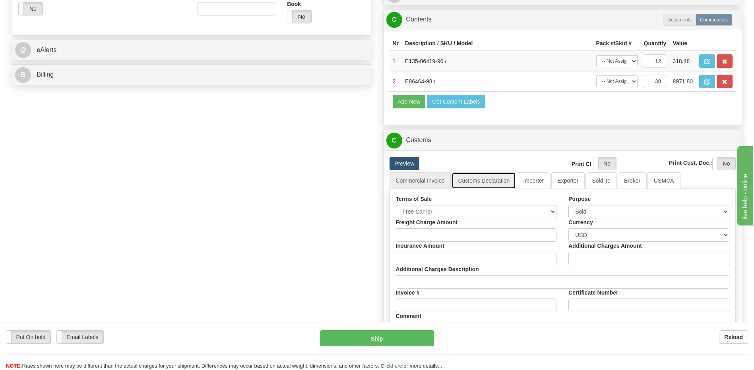
click at [490, 182] on link "Customs Declaration" at bounding box center [483, 180] width 64 height 17
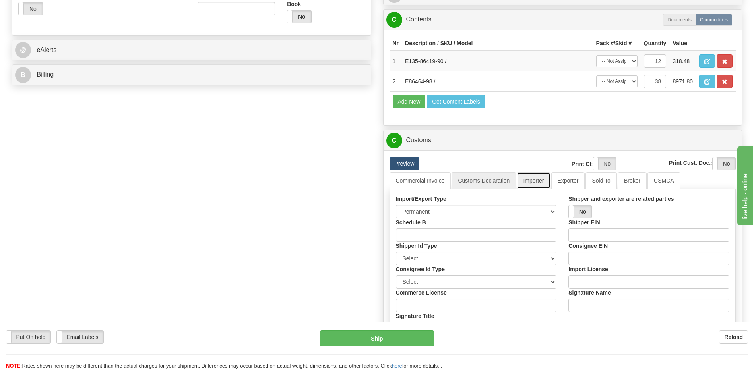
click at [538, 185] on link "Importer" at bounding box center [532, 180] width 33 height 17
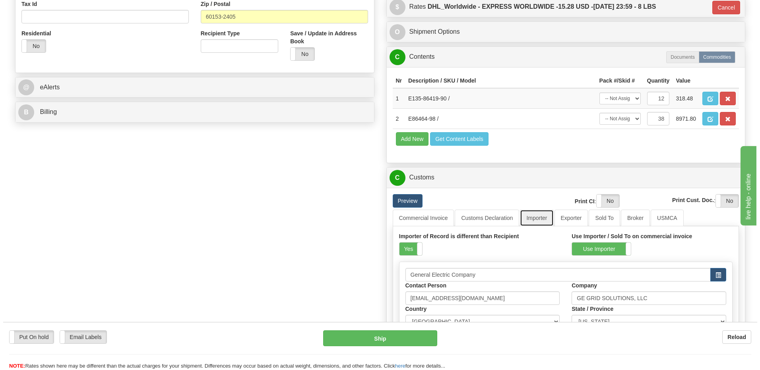
scroll to position [238, 0]
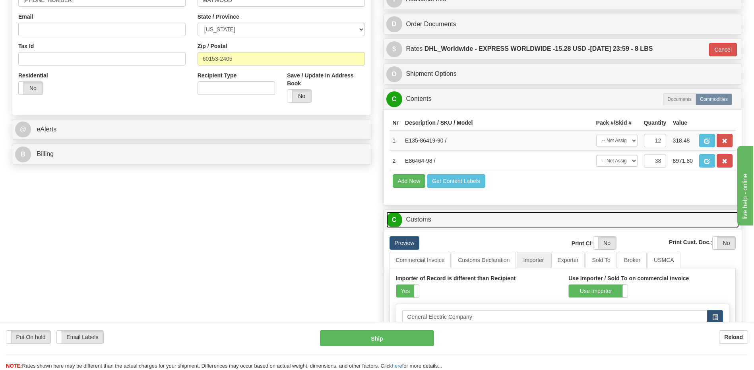
click at [467, 218] on link "C Customs" at bounding box center [562, 220] width 353 height 16
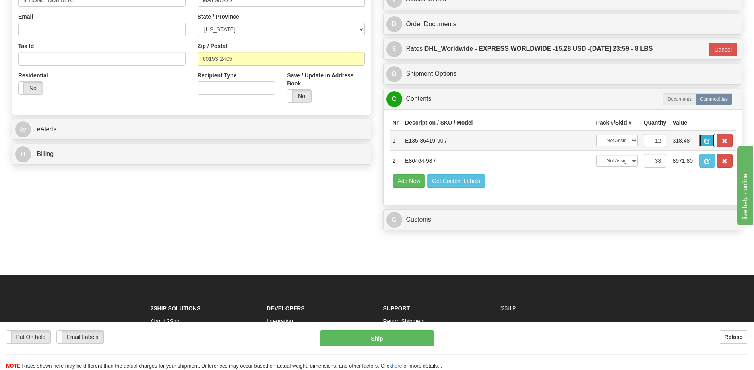
click at [704, 139] on button "button" at bounding box center [707, 141] width 16 height 14
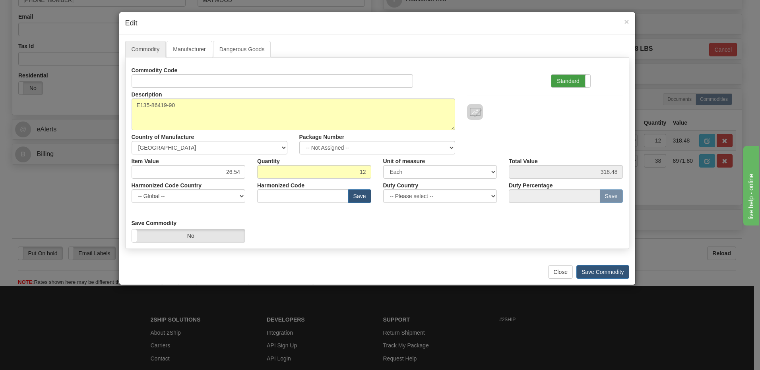
click at [567, 80] on label "Standard" at bounding box center [570, 81] width 39 height 13
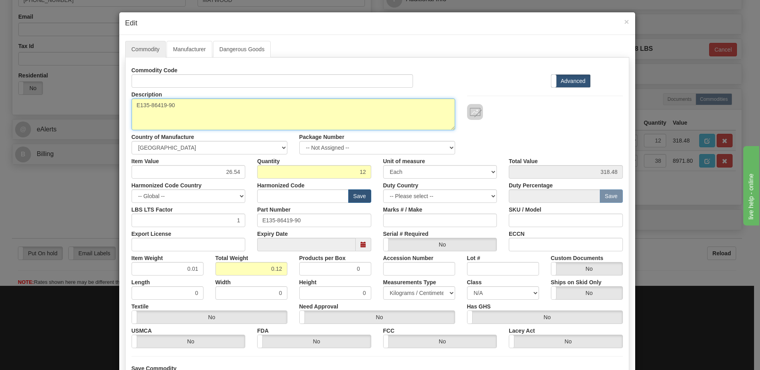
drag, startPoint x: 219, startPoint y: 114, endPoint x: 110, endPoint y: 109, distance: 109.8
click at [119, 107] on div "Commodity Manufacturer Dangerous Goods Commodity Code Standard Advanced Descrip…" at bounding box center [377, 219] width 516 height 369
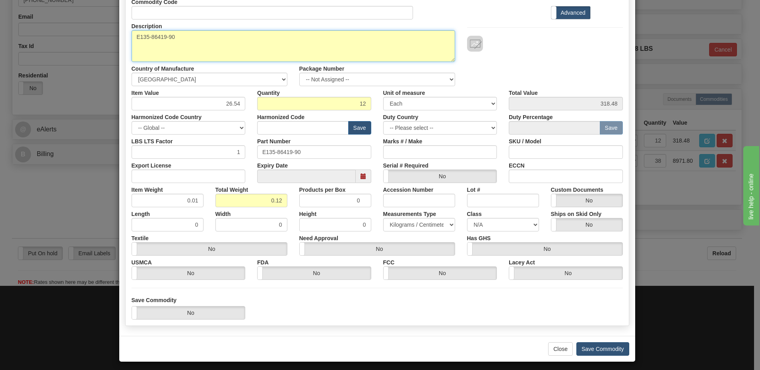
scroll to position [72, 0]
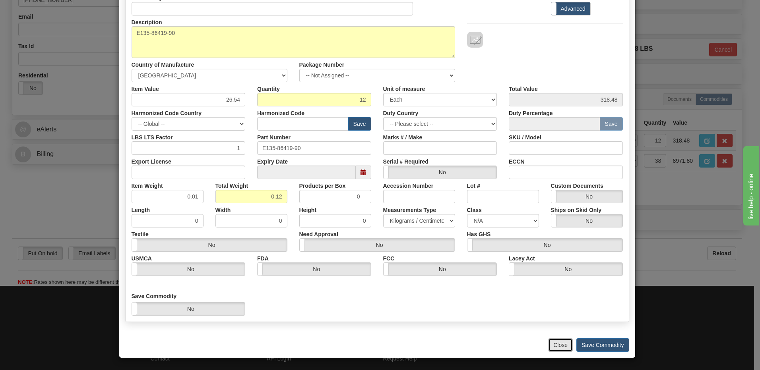
click at [560, 348] on button "Close" at bounding box center [560, 345] width 25 height 14
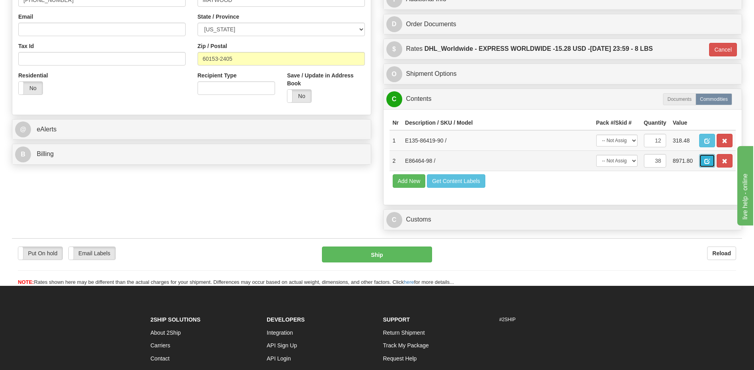
click at [705, 160] on span "button" at bounding box center [707, 161] width 6 height 5
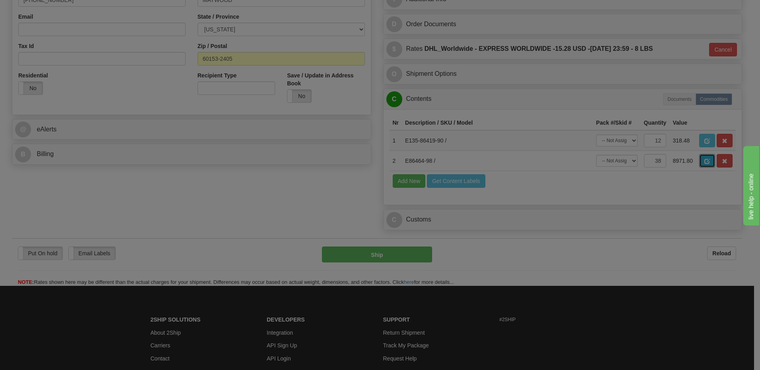
scroll to position [0, 0]
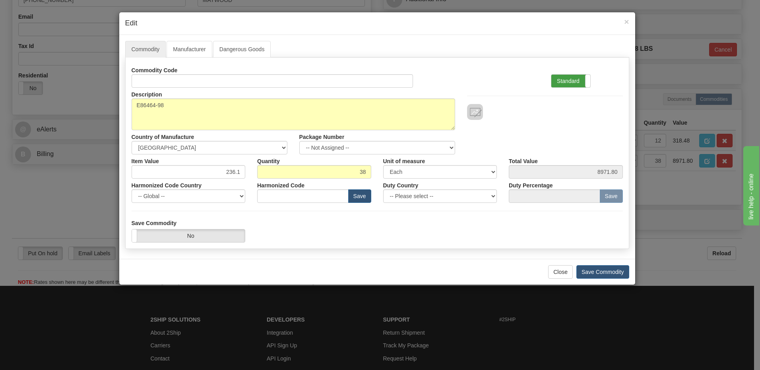
click at [565, 81] on label "Standard" at bounding box center [570, 81] width 39 height 13
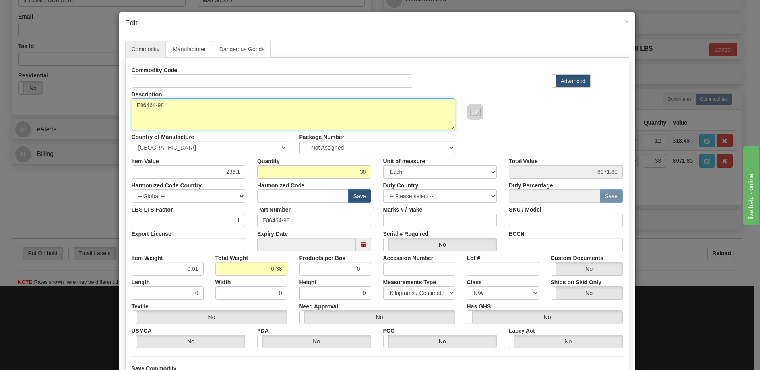
drag, startPoint x: 188, startPoint y: 104, endPoint x: -2, endPoint y: 120, distance: 190.5
paste textarea "E86464-98"
click at [132, 105] on textarea "E86464-98" at bounding box center [293, 115] width 323 height 32
paste textarea "NX64F 2KM MMF PADDLEBOARD SUB-ASSEMBLY"
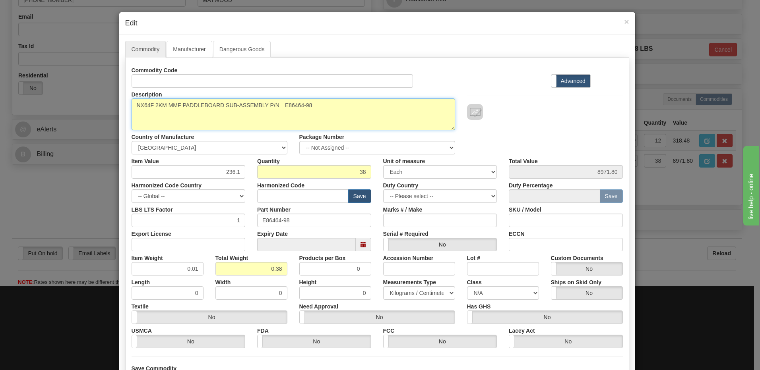
type textarea "NX64F 2KM MMF PADDLEBOARD SUB-ASSEMBLY P/N E86464-98"
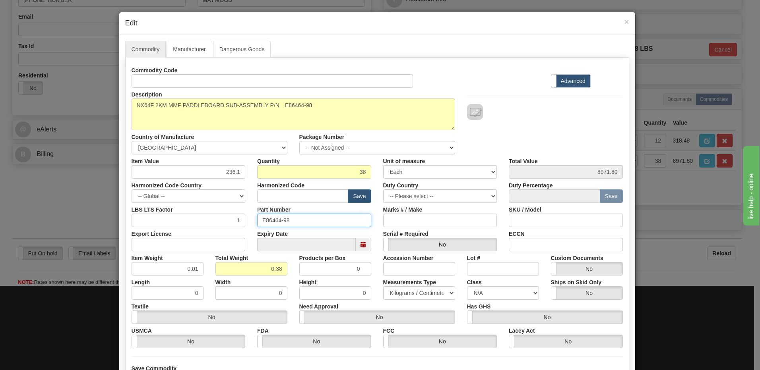
drag, startPoint x: 310, startPoint y: 217, endPoint x: 149, endPoint y: 234, distance: 161.8
click at [149, 234] on div "Commodity Code Standard Advanced Description E86464-98 Country of Manufacture -…" at bounding box center [377, 206] width 491 height 285
click at [267, 199] on input "text" at bounding box center [302, 197] width 91 height 14
paste input "8517.62.0090"
type input "8517.62.0090"
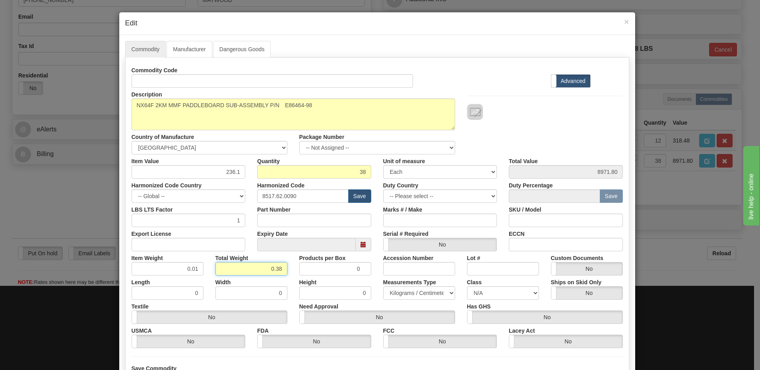
drag, startPoint x: 252, startPoint y: 268, endPoint x: 323, endPoint y: 273, distance: 70.9
click at [323, 273] on div "Item Weight 0.01 Total Weight 0.38 Products per Box 0 Accession Number Lot # Cu…" at bounding box center [377, 263] width 503 height 24
type input "1"
type input "0.0263"
click at [141, 269] on input "0.0263" at bounding box center [168, 269] width 72 height 14
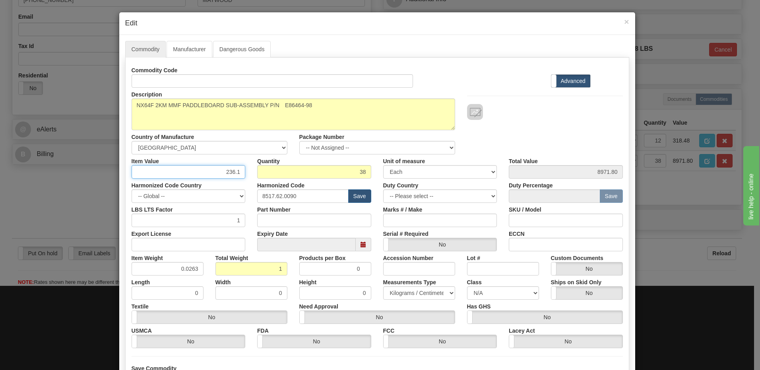
click at [215, 169] on input "236.1" at bounding box center [189, 172] width 114 height 14
drag, startPoint x: 211, startPoint y: 174, endPoint x: 268, endPoint y: 166, distance: 57.8
click at [268, 166] on div "Item Value 236.1 Quantity 38 Unit of measure 3 Thousand Square Inches Adjustmen…" at bounding box center [377, 167] width 503 height 24
type input "6"
type input "566.18"
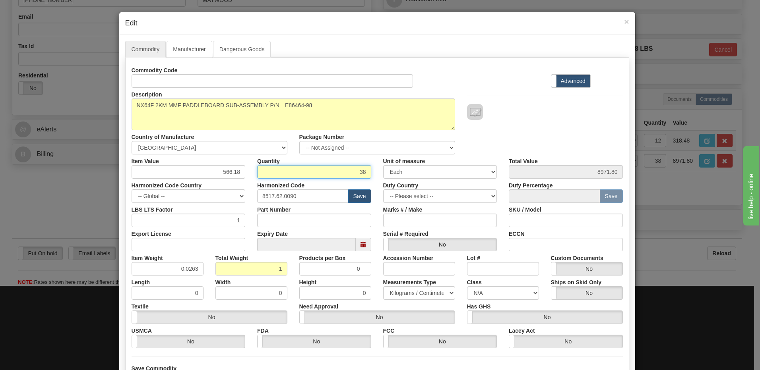
type input "21514.84"
click at [287, 172] on input "38" at bounding box center [314, 172] width 114 height 14
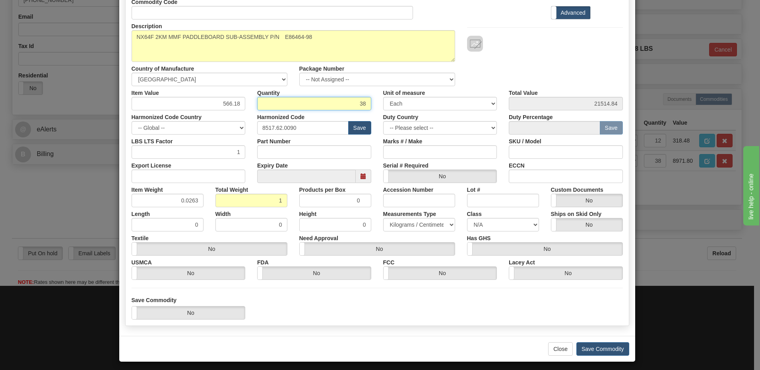
scroll to position [72, 0]
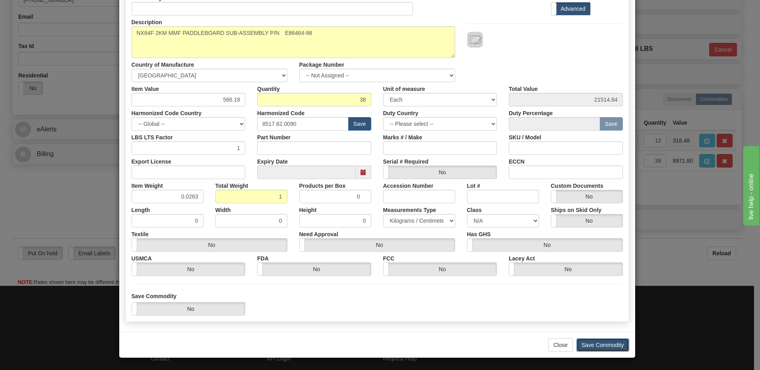
click at [600, 348] on button "Save Commodity" at bounding box center [602, 345] width 53 height 14
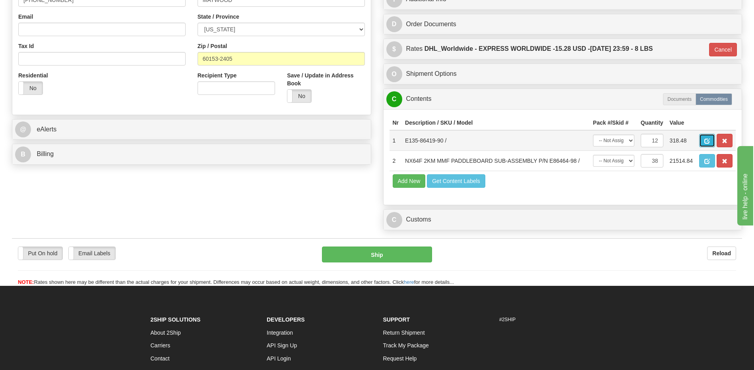
click at [705, 143] on span "button" at bounding box center [707, 141] width 6 height 5
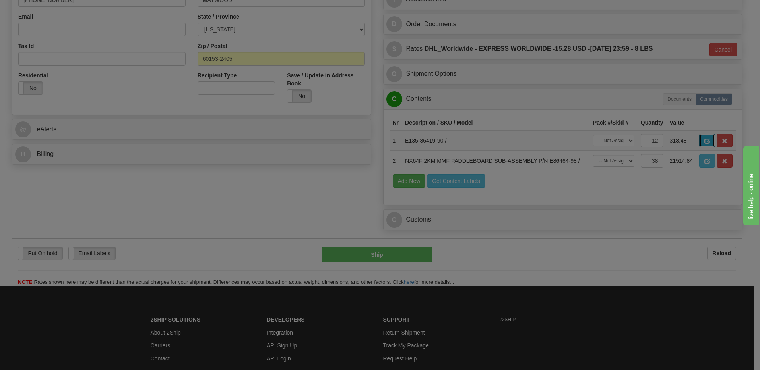
scroll to position [0, 0]
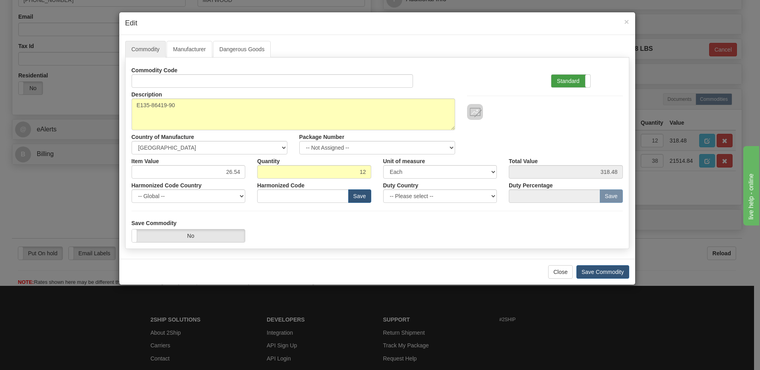
click at [567, 82] on label "Standard" at bounding box center [570, 81] width 39 height 13
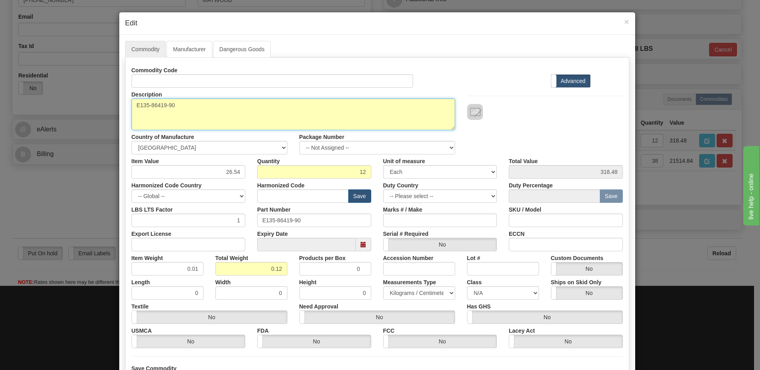
drag, startPoint x: 180, startPoint y: 106, endPoint x: 127, endPoint y: 109, distance: 52.9
click at [127, 109] on div "Description E135-86419-90" at bounding box center [293, 109] width 335 height 43
paste textarea "E135-86419-90"
click at [132, 104] on textarea "E135-86419-90" at bounding box center [293, 115] width 323 height 32
paste textarea "90deg OC48 by-pass cable"
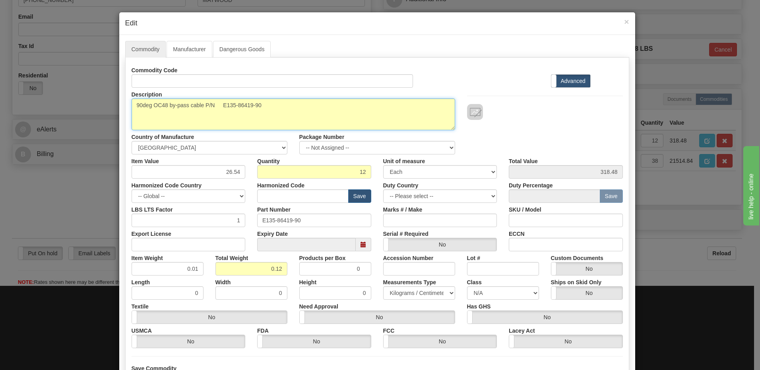
type textarea "90deg OC48 by-pass cable P/N E135-86419-90"
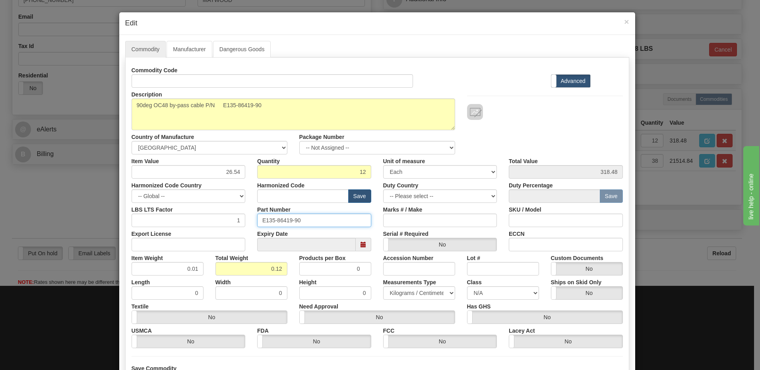
drag, startPoint x: 318, startPoint y: 224, endPoint x: 225, endPoint y: 225, distance: 92.6
click at [225, 225] on div "LBS LTS Factor 1 Part Number E135-86419-90 Marks # / Make SKU / Model" at bounding box center [377, 215] width 503 height 24
click at [282, 222] on input "Part Number" at bounding box center [314, 221] width 114 height 14
drag, startPoint x: 282, startPoint y: 222, endPoint x: 265, endPoint y: 190, distance: 36.8
click at [265, 190] on input "text" at bounding box center [302, 197] width 91 height 14
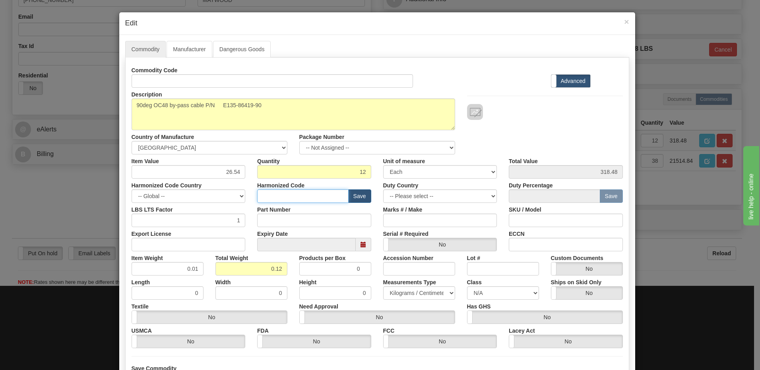
paste input "7413.00.9000"
type input "7413.00.9000"
drag, startPoint x: 254, startPoint y: 272, endPoint x: 373, endPoint y: 265, distance: 119.0
click at [368, 267] on div "Item Weight 0.01 Total Weight 0.12 Products per Box 0 Accession Number Lot # Cu…" at bounding box center [377, 263] width 503 height 24
type input "1"
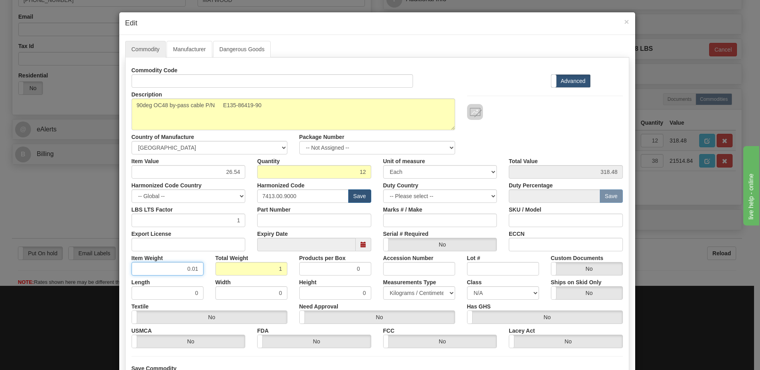
type input "0.0833"
click at [166, 271] on input "0.0833" at bounding box center [168, 269] width 72 height 14
click at [524, 137] on div "Description E135-86419-90 Country of Manufacture -- Unknown -- [GEOGRAPHIC_DATA…" at bounding box center [377, 121] width 503 height 67
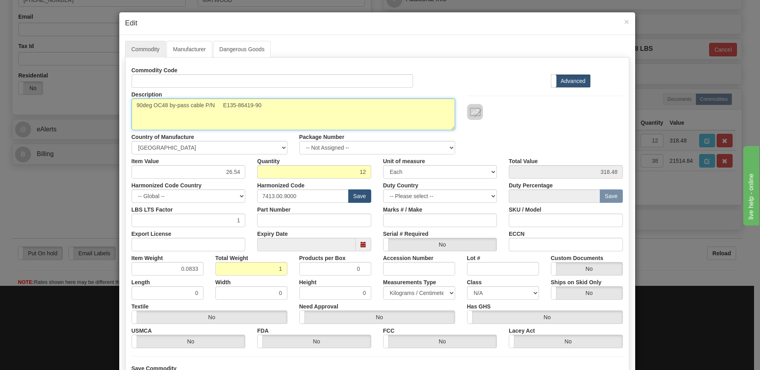
click at [220, 103] on textarea "E135-86419-90" at bounding box center [293, 115] width 323 height 32
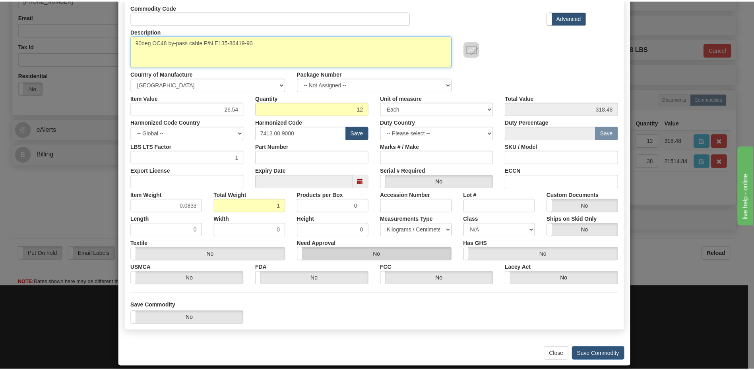
scroll to position [72, 0]
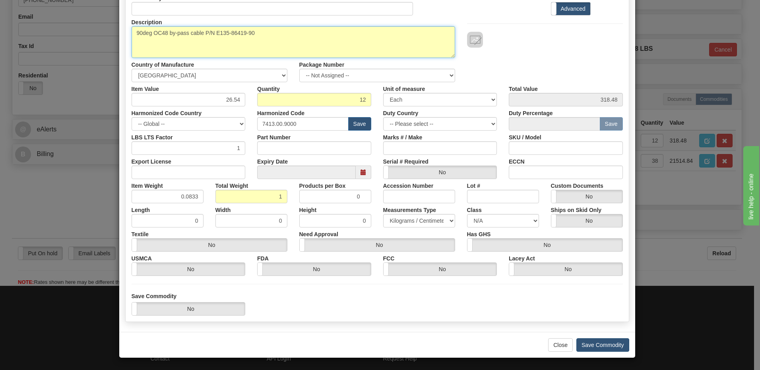
type textarea "90deg OC48 by-pass cable P/N E135-86419-90"
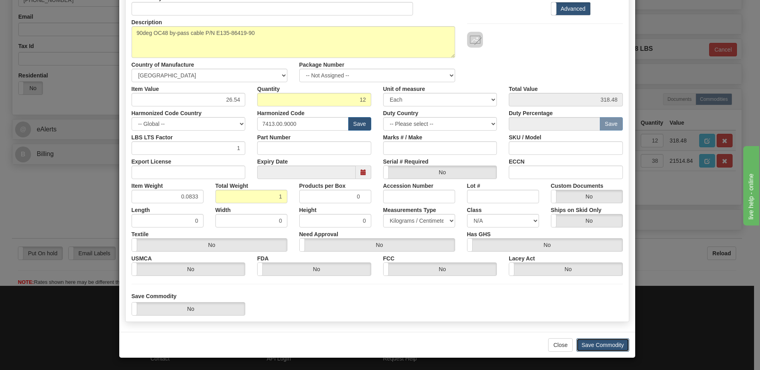
click at [607, 347] on button "Save Commodity" at bounding box center [602, 345] width 53 height 14
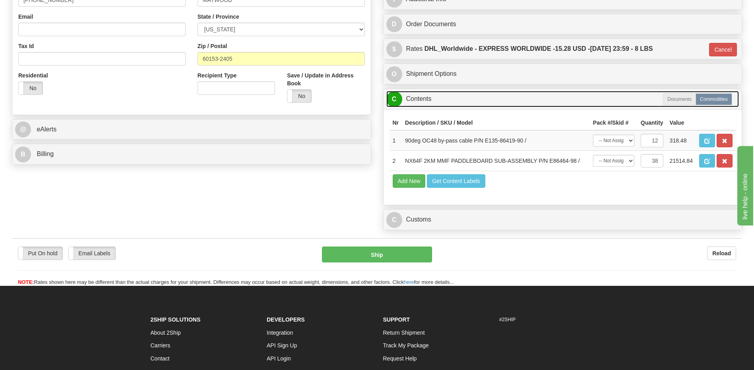
click at [434, 97] on link "C Contents" at bounding box center [562, 99] width 353 height 16
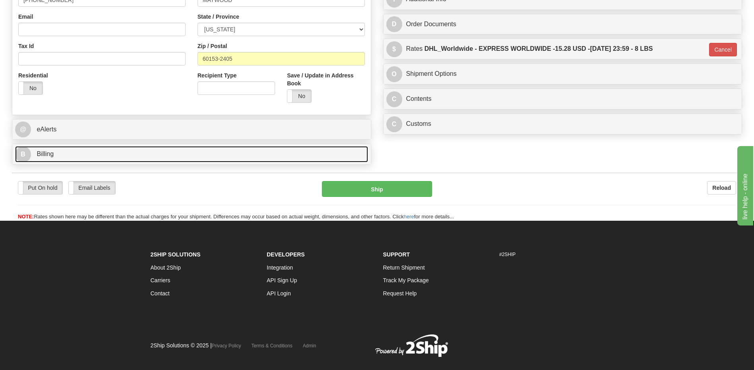
click at [114, 149] on link "B Billing" at bounding box center [191, 154] width 353 height 16
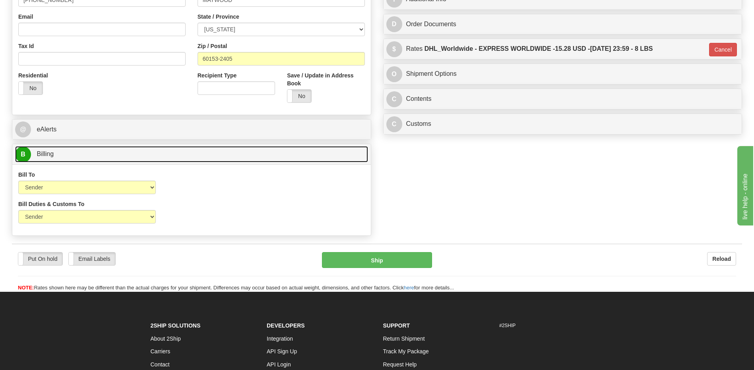
click at [114, 149] on link "B Billing" at bounding box center [191, 154] width 353 height 16
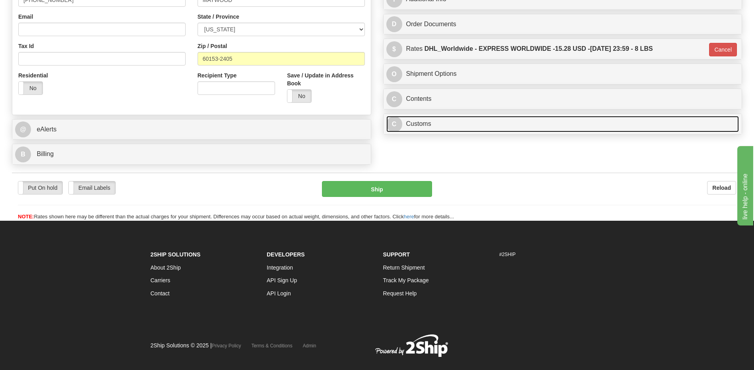
click at [426, 127] on link "C Customs" at bounding box center [562, 124] width 353 height 16
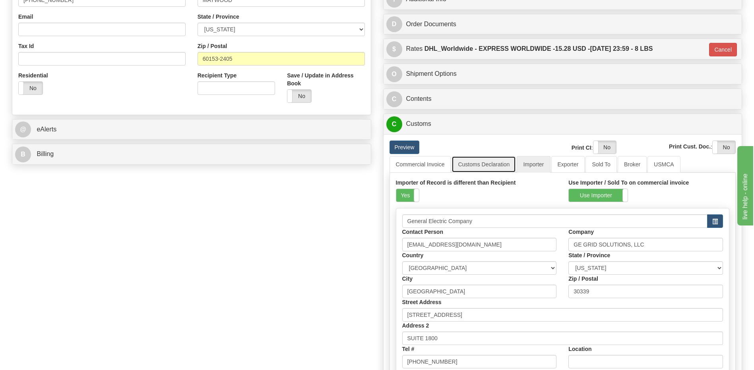
click at [480, 165] on link "Customs Declaration" at bounding box center [483, 164] width 64 height 17
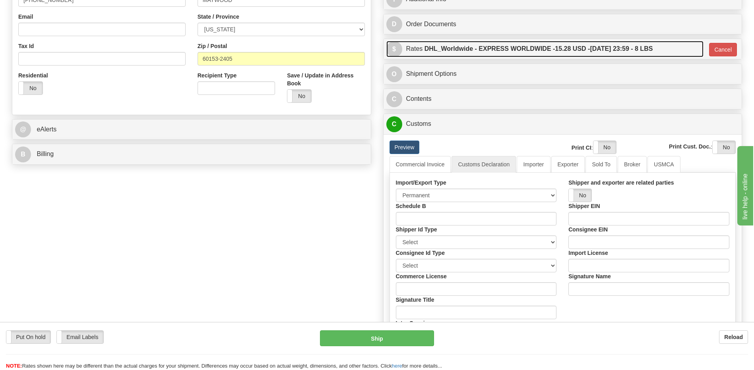
click at [489, 55] on label "DHL_Worldwide - EXPRESS WORLDWIDE - 15.28 USD - [DATE] 23:59 - 8 LBS" at bounding box center [538, 49] width 228 height 16
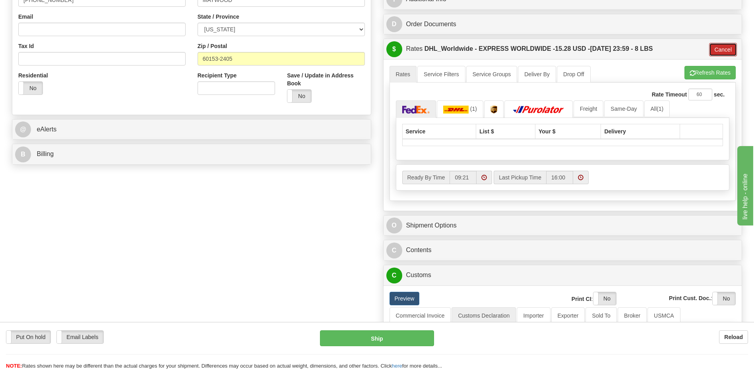
click at [720, 53] on button "Cancel" at bounding box center [723, 50] width 28 height 14
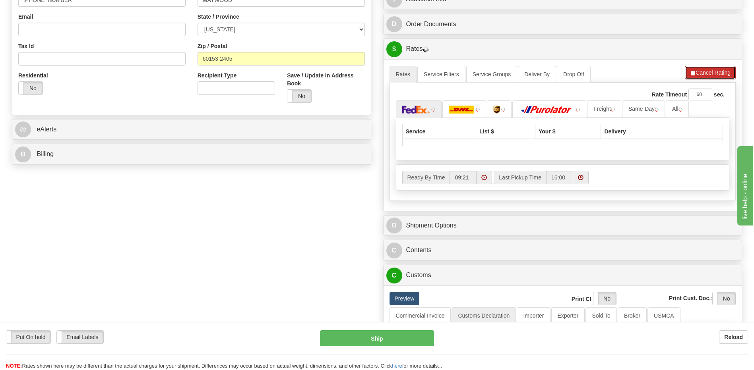
click at [718, 76] on button "Cancel Rating" at bounding box center [710, 73] width 51 height 14
click at [710, 77] on button "Refresh Rates" at bounding box center [709, 73] width 51 height 14
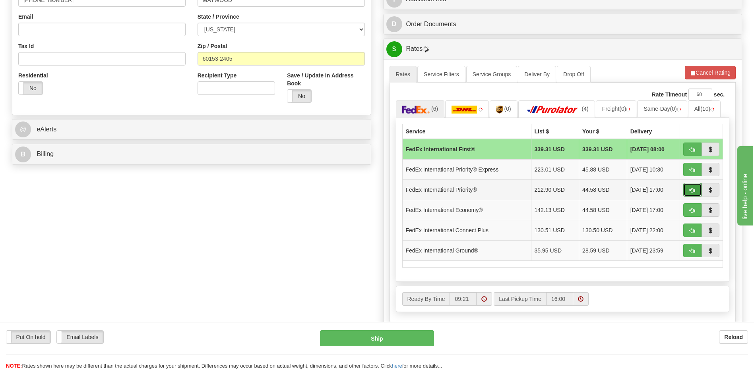
click at [683, 189] on button "button" at bounding box center [692, 190] width 18 height 14
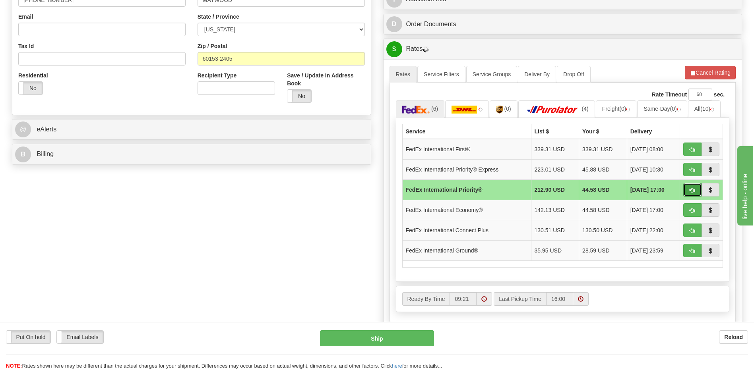
click at [693, 190] on span "button" at bounding box center [692, 190] width 6 height 5
click at [695, 189] on button "button" at bounding box center [692, 190] width 18 height 14
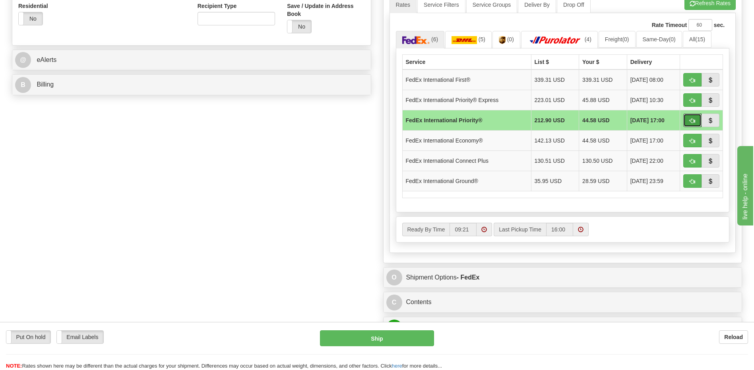
scroll to position [358, 0]
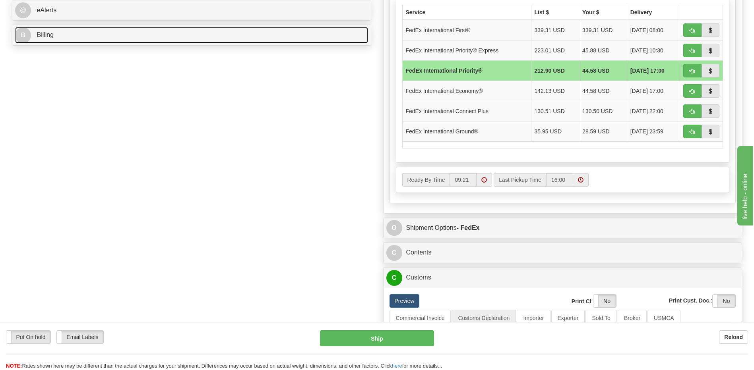
click at [91, 33] on link "B Billing" at bounding box center [191, 35] width 353 height 16
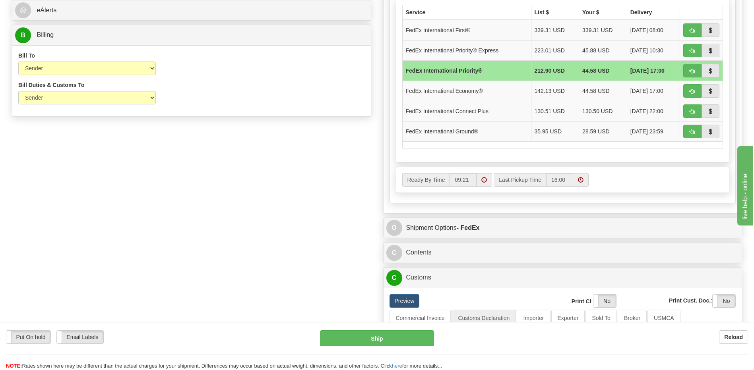
click at [287, 188] on div "Order # 86664996 -R S Sender" at bounding box center [377, 143] width 742 height 888
click at [689, 67] on button "button" at bounding box center [692, 71] width 18 height 14
type input "01"
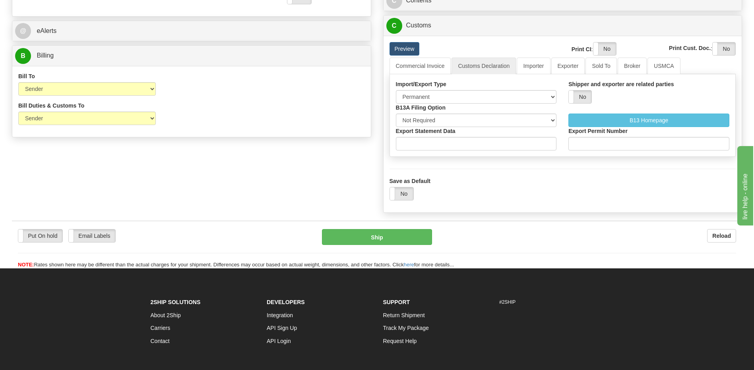
scroll to position [318, 0]
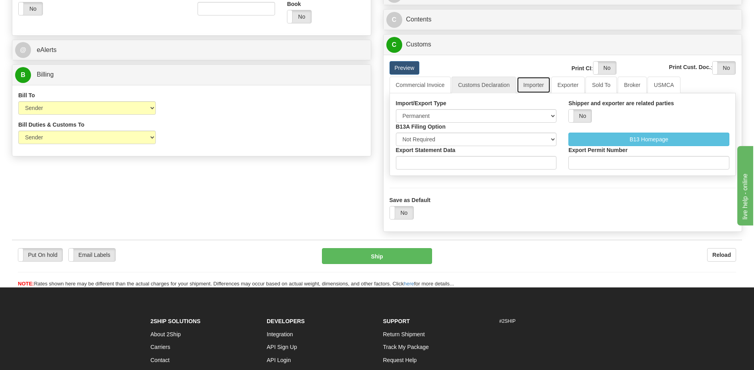
click at [532, 87] on link "Importer" at bounding box center [532, 85] width 33 height 17
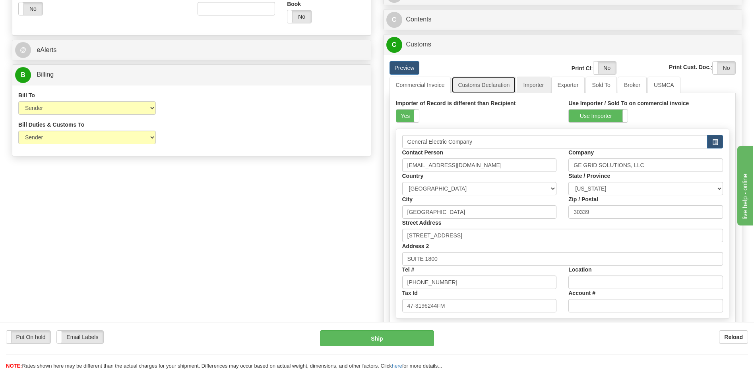
click at [491, 88] on link "Customs Declaration" at bounding box center [483, 85] width 64 height 17
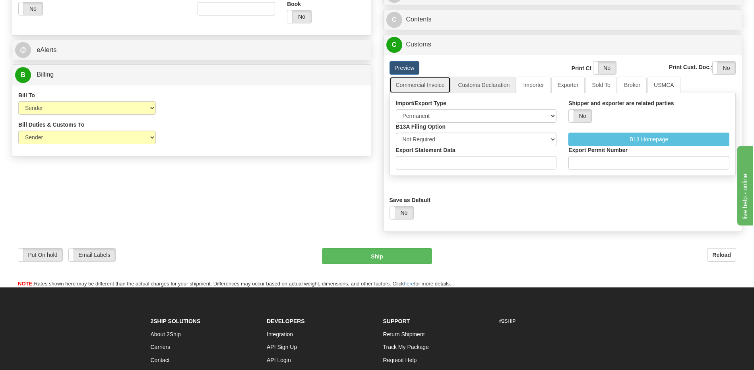
click at [435, 85] on link "Commercial Invoice" at bounding box center [420, 85] width 62 height 17
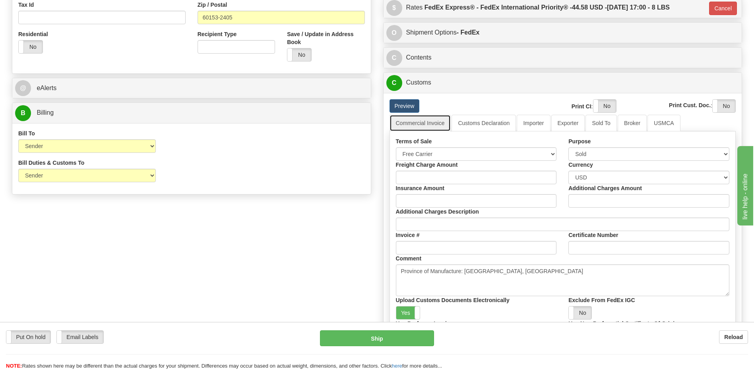
scroll to position [278, 0]
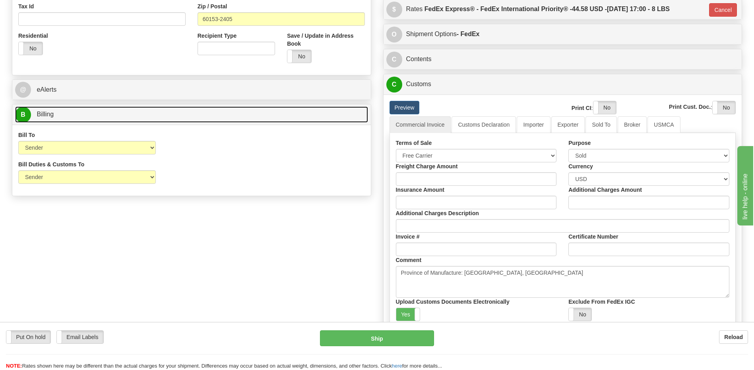
click at [113, 118] on link "B Billing" at bounding box center [191, 114] width 353 height 16
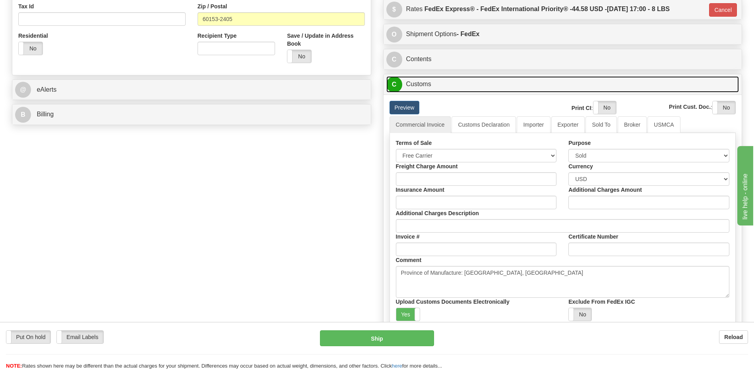
click at [422, 84] on link "C Customs" at bounding box center [562, 84] width 353 height 16
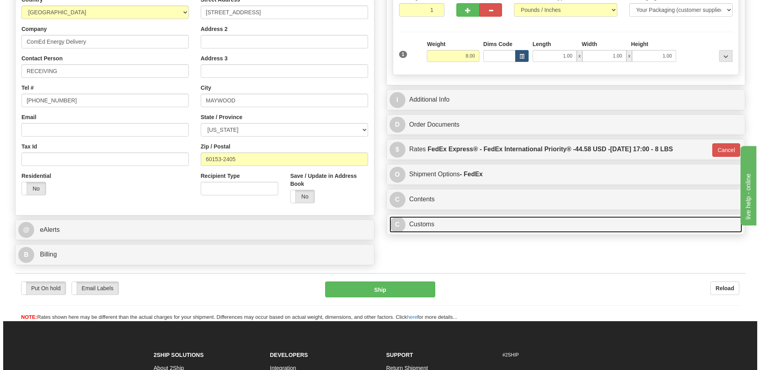
scroll to position [135, 0]
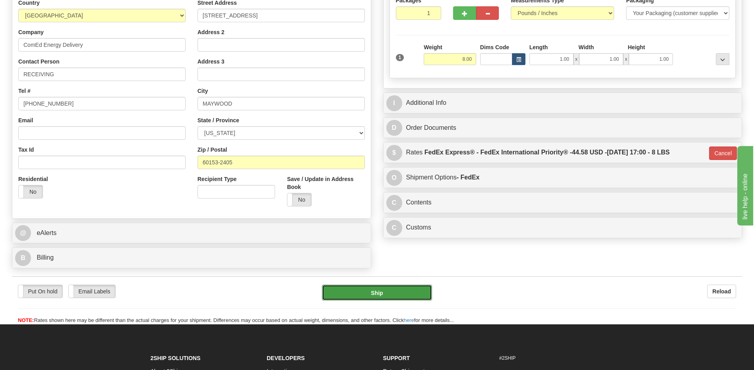
click at [395, 297] on button "Ship" at bounding box center [377, 293] width 110 height 16
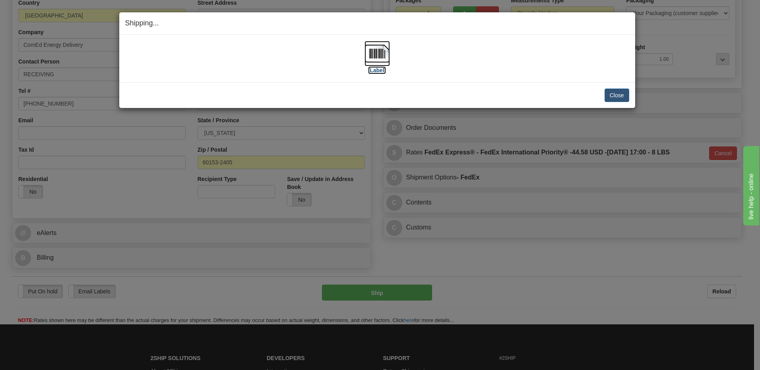
click at [378, 54] on img at bounding box center [376, 53] width 25 height 25
